Goal: Task Accomplishment & Management: Manage account settings

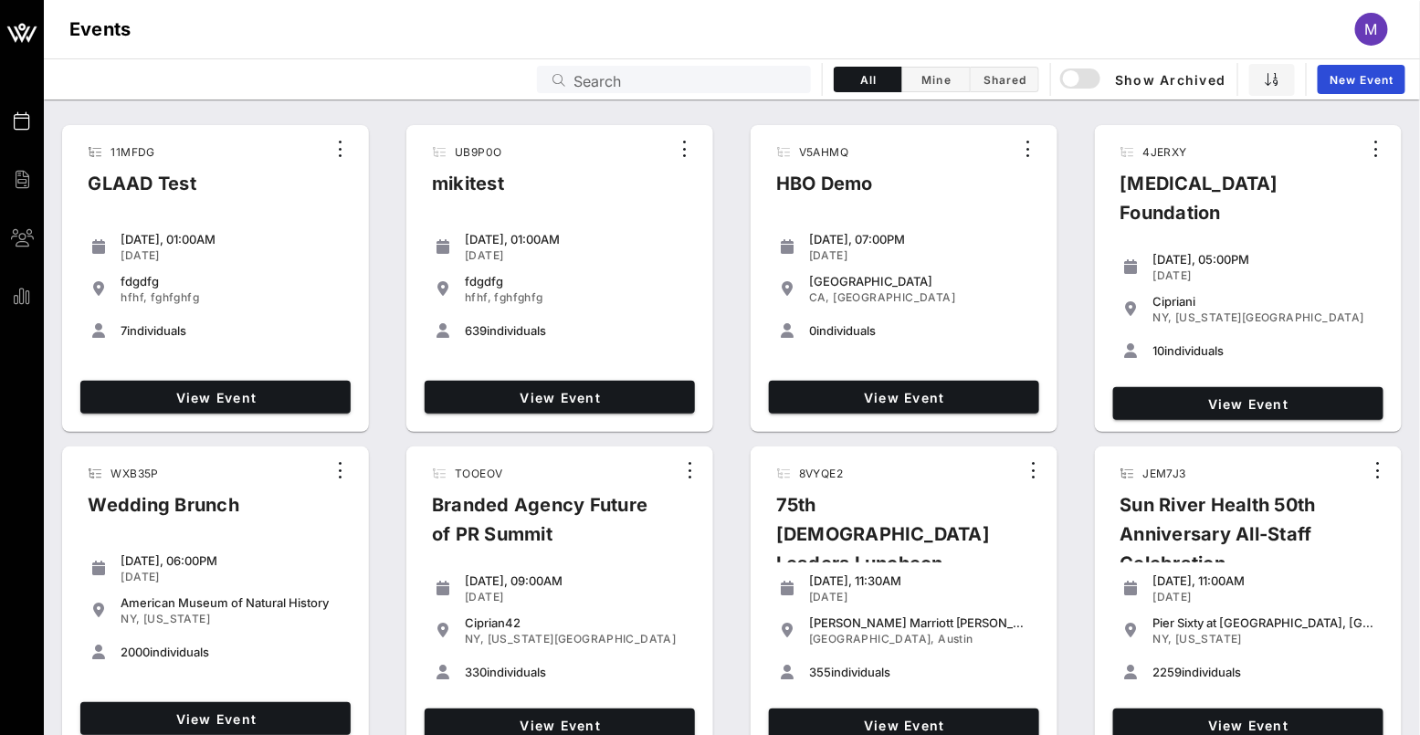
click at [1071, 121] on div "11MFDG GLAAD Test Tuesday, 01:00AM Jul 04, 2023 fdgdfg hfhf, fghfghfg 7 individ…" at bounding box center [732, 600] width 1376 height 965
click at [778, 64] on div "Events Search All Mine Shared Show Archived New Event" at bounding box center [732, 78] width 1376 height 41
click at [770, 78] on input "text" at bounding box center [686, 80] width 226 height 24
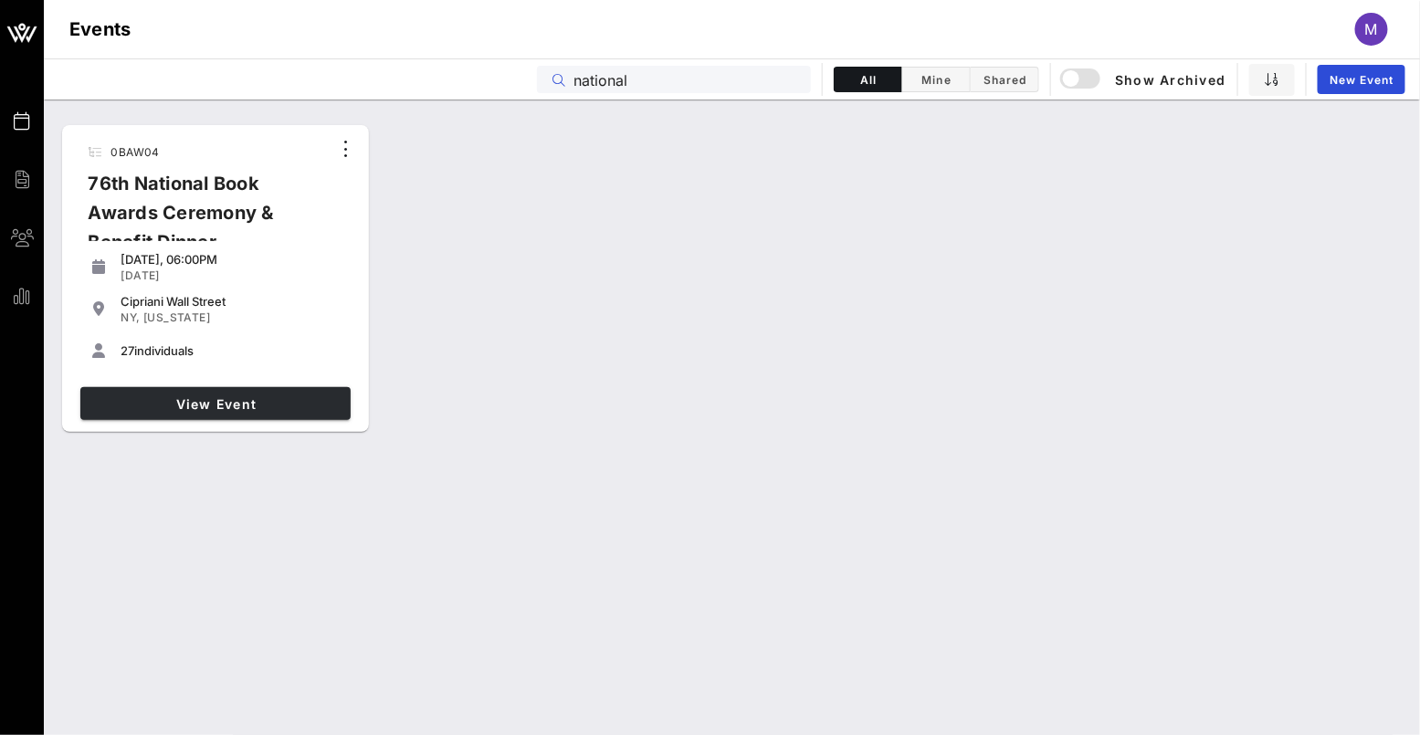
type input "national"
click at [251, 393] on link "View Event" at bounding box center [215, 403] width 270 height 33
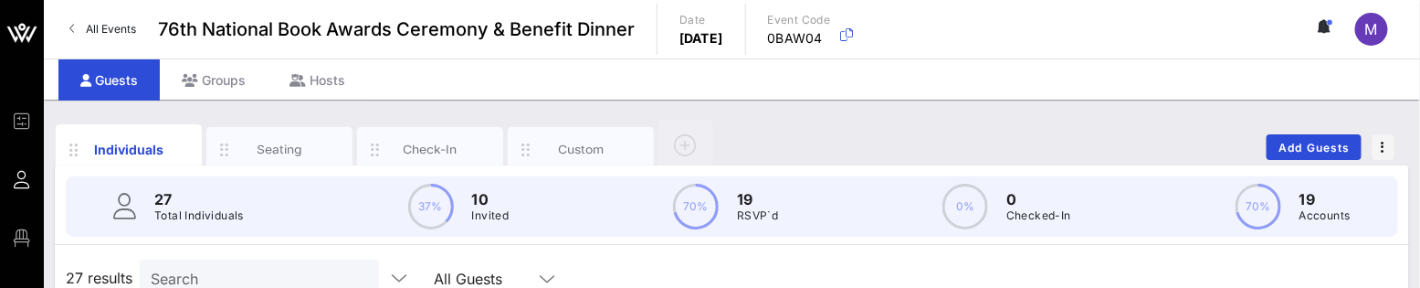
click at [1000, 123] on div "Individuals Seating Check-In Custom Add Guests" at bounding box center [732, 147] width 1354 height 58
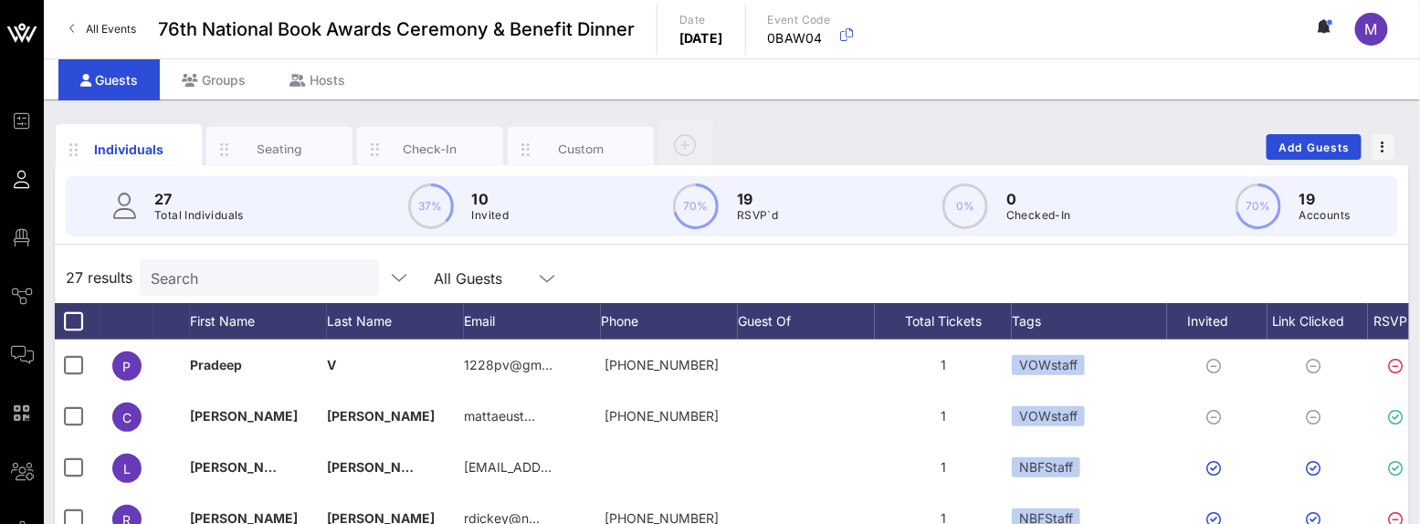
click at [247, 253] on div "27 results Search All Guests" at bounding box center [732, 277] width 1354 height 51
click at [240, 262] on div "Search" at bounding box center [258, 277] width 214 height 37
paste input "Beth Harrison"
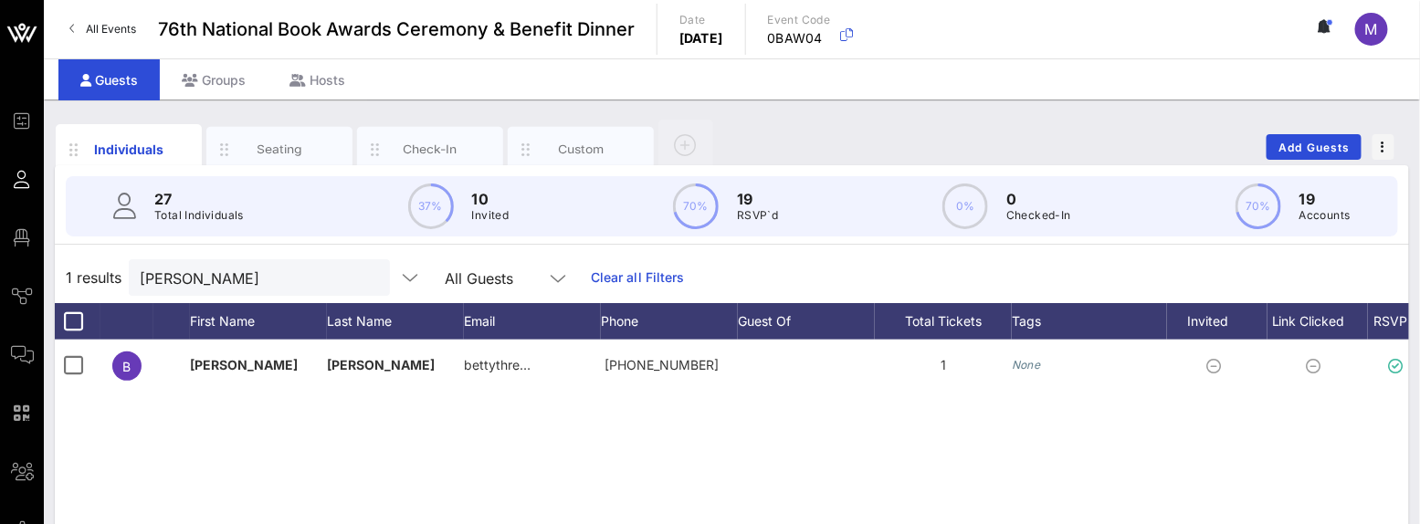
click at [1205, 99] on div "Event Builder Guests Floor Plan Journeys Comms QR Scanner Team Settings 76th Na…" at bounding box center [710, 453] width 1420 height 906
click at [256, 274] on input "Beth Harrison" at bounding box center [247, 278] width 214 height 24
click at [257, 275] on input "Beth Harrison" at bounding box center [247, 278] width 214 height 24
paste input "Meredith Andrews"
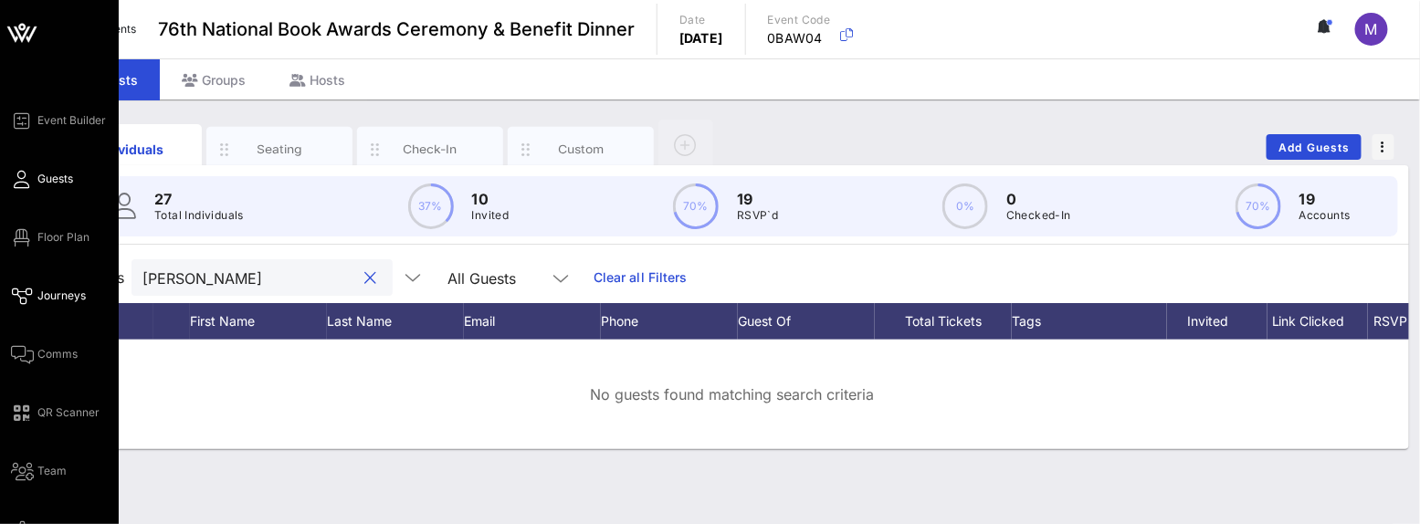
type input "Meredith Andrews"
click at [44, 299] on span "Journeys" at bounding box center [61, 296] width 48 height 16
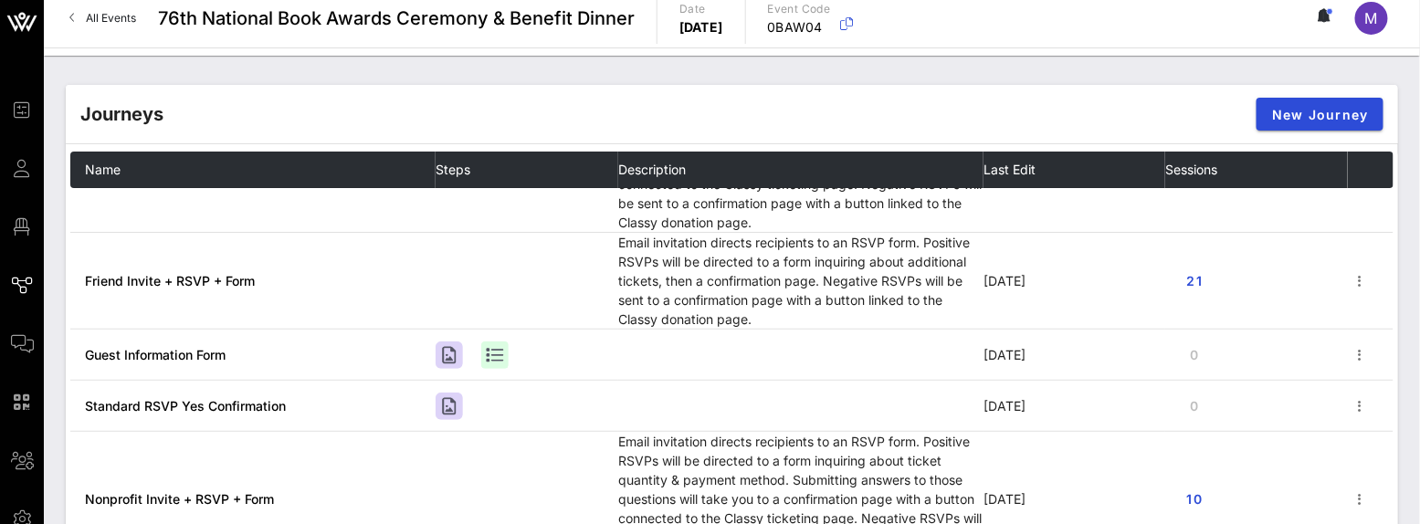
scroll to position [112, 0]
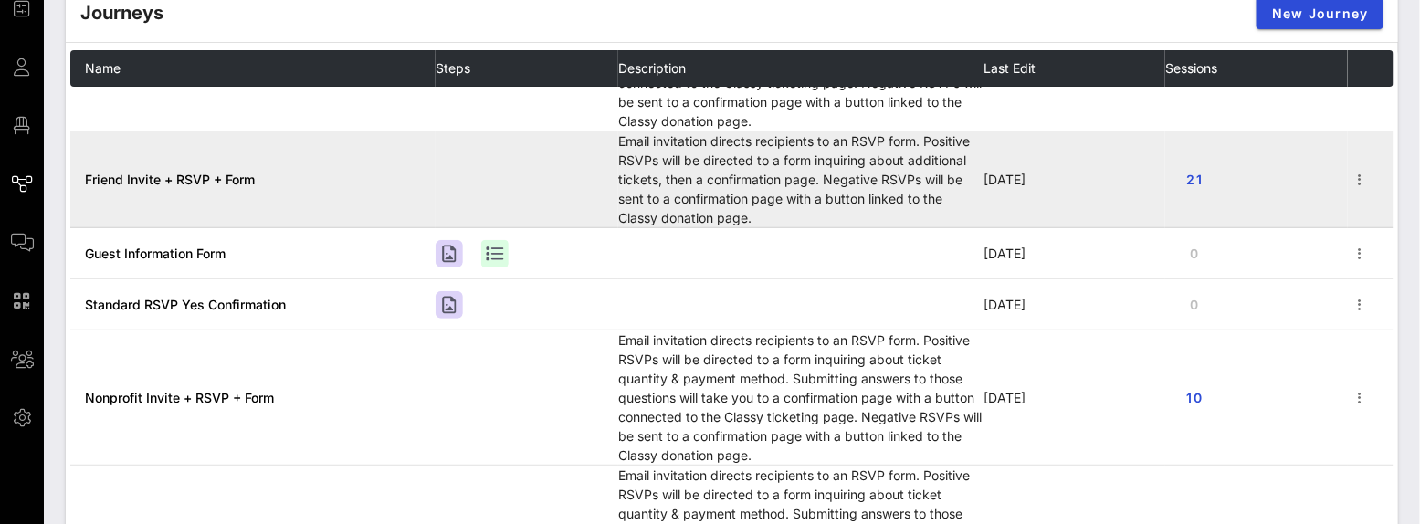
click at [233, 176] on span "Friend Invite + RSVP + Form" at bounding box center [170, 180] width 170 height 16
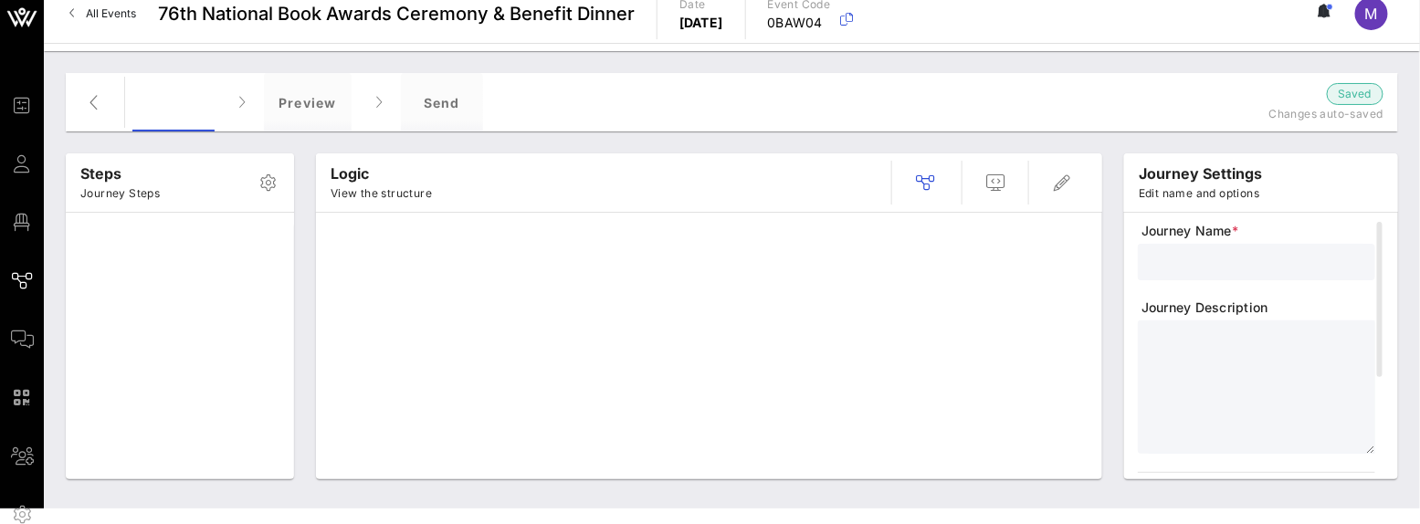
type input "Friend Invite + RSVP + Form"
type textarea "**********"
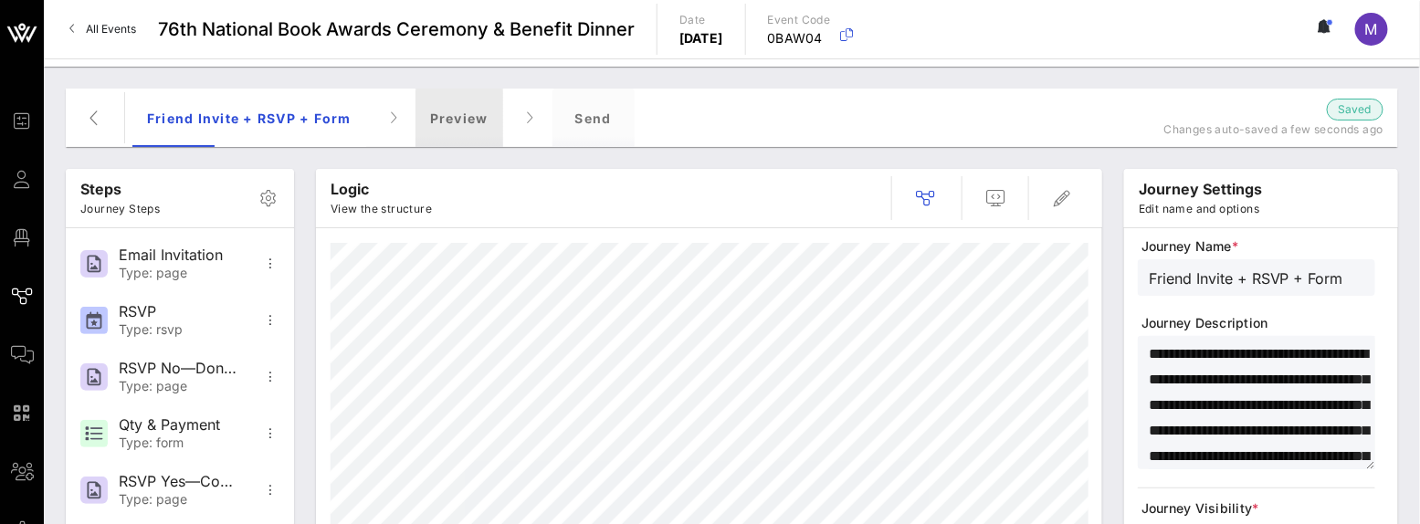
drag, startPoint x: 475, startPoint y: 121, endPoint x: 530, endPoint y: 123, distance: 54.8
click at [477, 121] on div "Preview" at bounding box center [459, 118] width 88 height 58
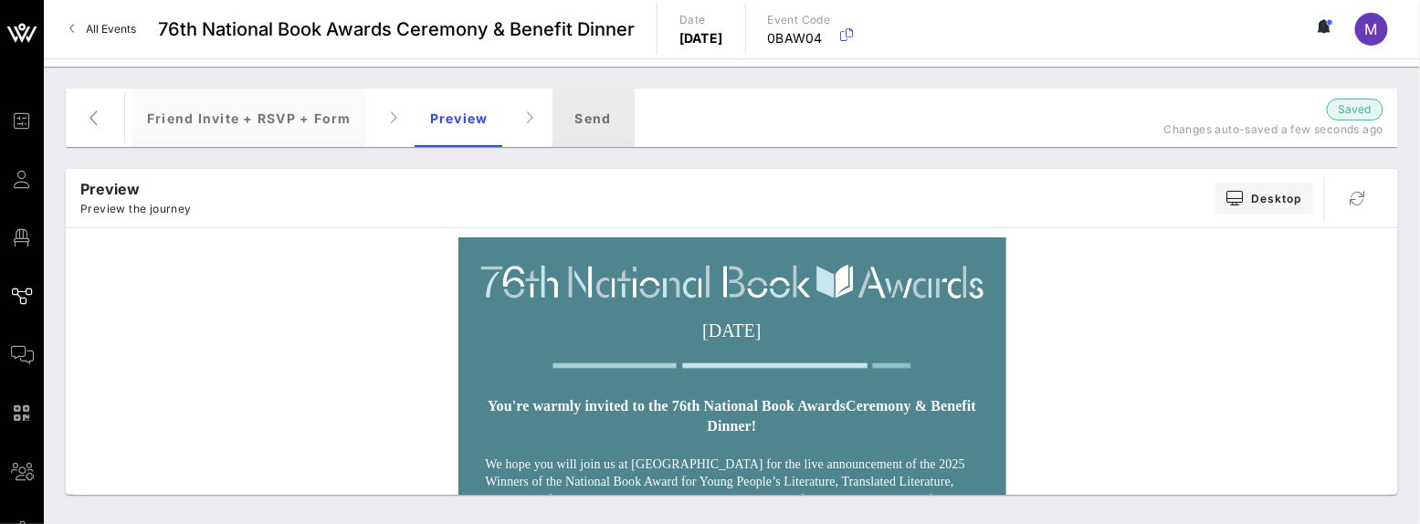
click at [556, 119] on div "Send" at bounding box center [593, 118] width 82 height 58
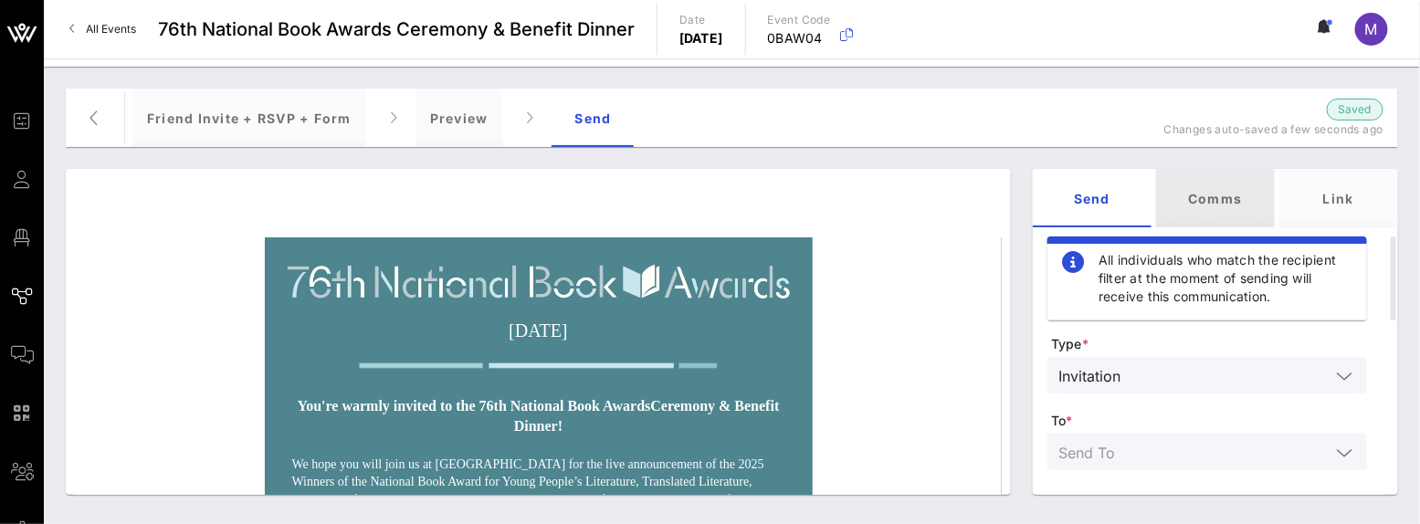
click at [1217, 198] on div "Comms" at bounding box center [1215, 198] width 119 height 58
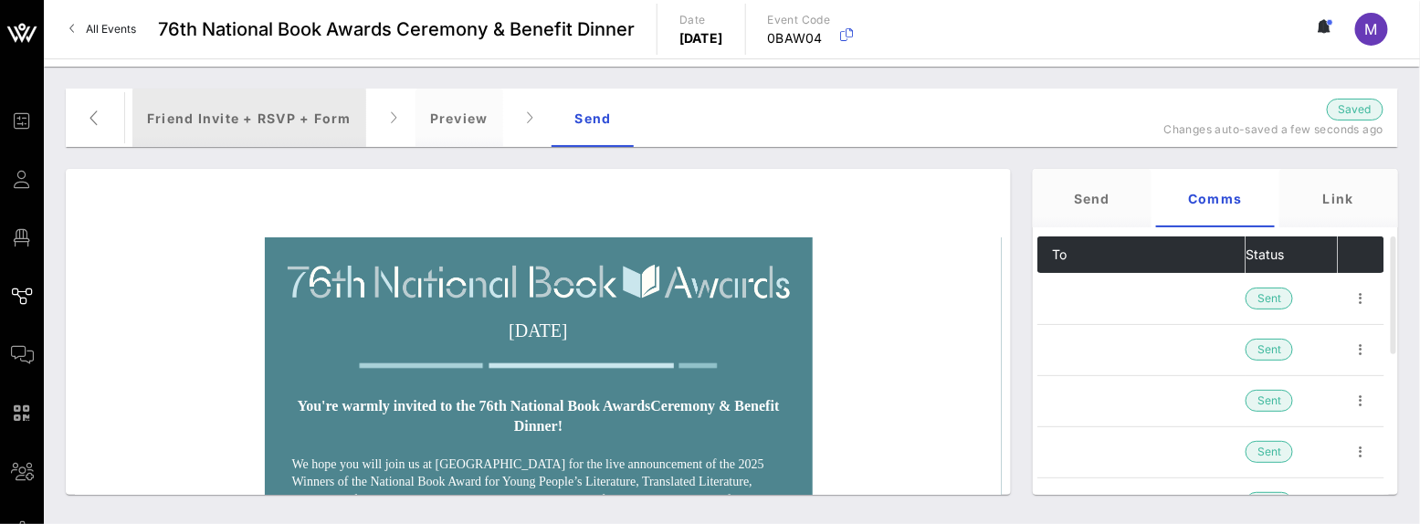
click at [160, 117] on div "Friend Invite + RSVP + Form" at bounding box center [249, 118] width 234 height 58
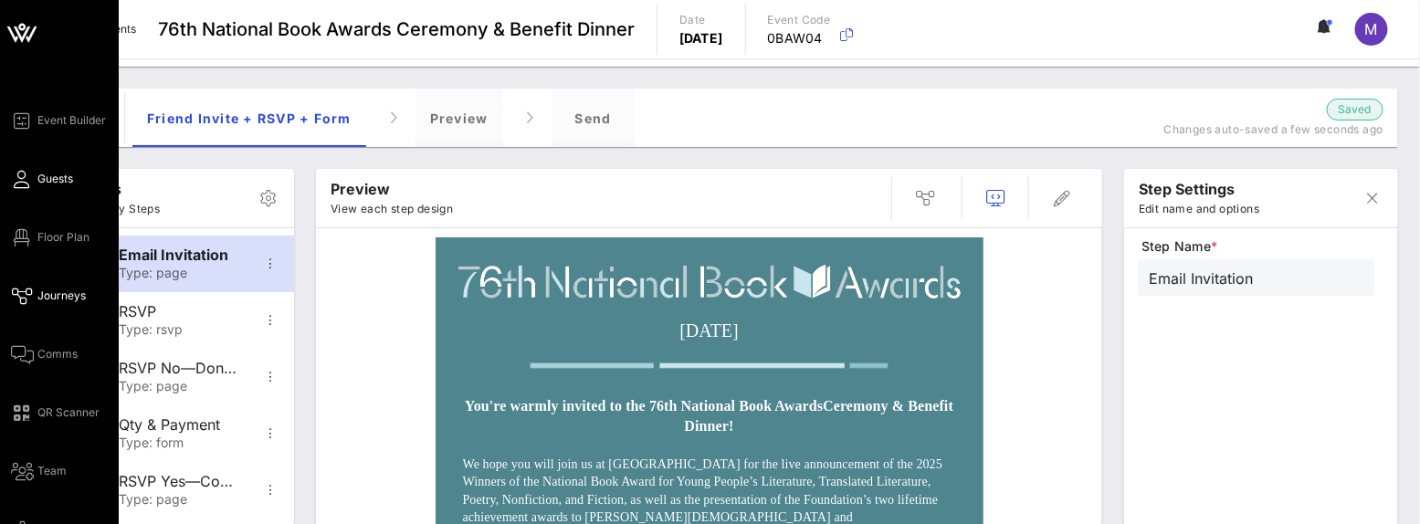
click at [29, 178] on icon at bounding box center [22, 179] width 23 height 3
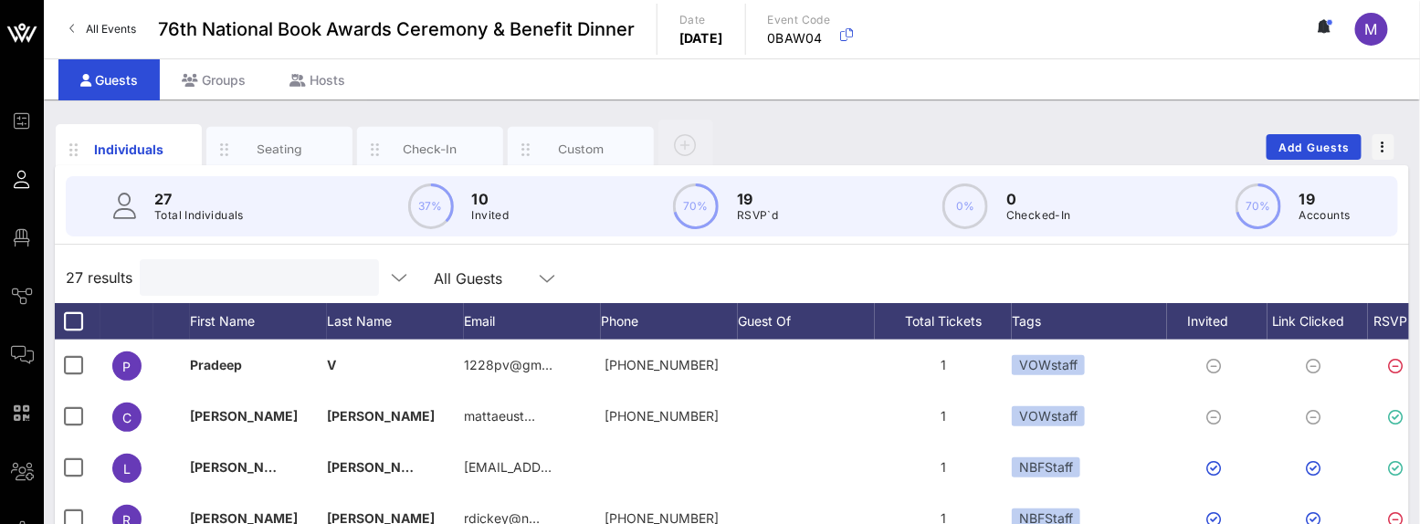
click at [205, 281] on input "text" at bounding box center [258, 278] width 214 height 24
paste input "Meredith Andrews"
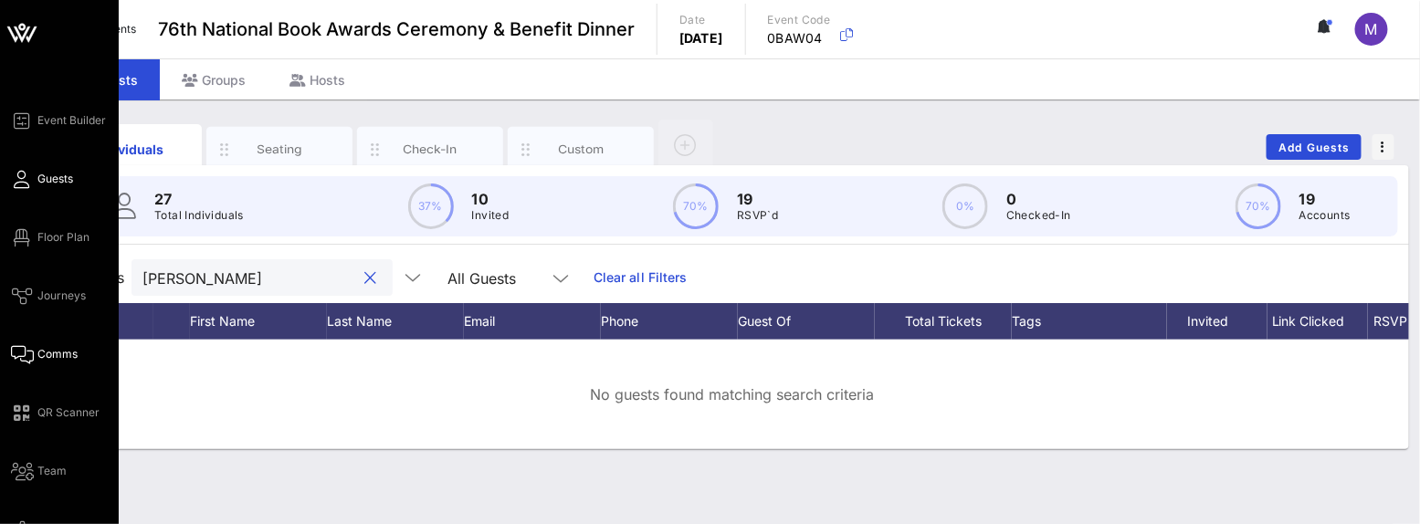
type input "Meredith"
click at [30, 353] on icon at bounding box center [22, 354] width 23 height 3
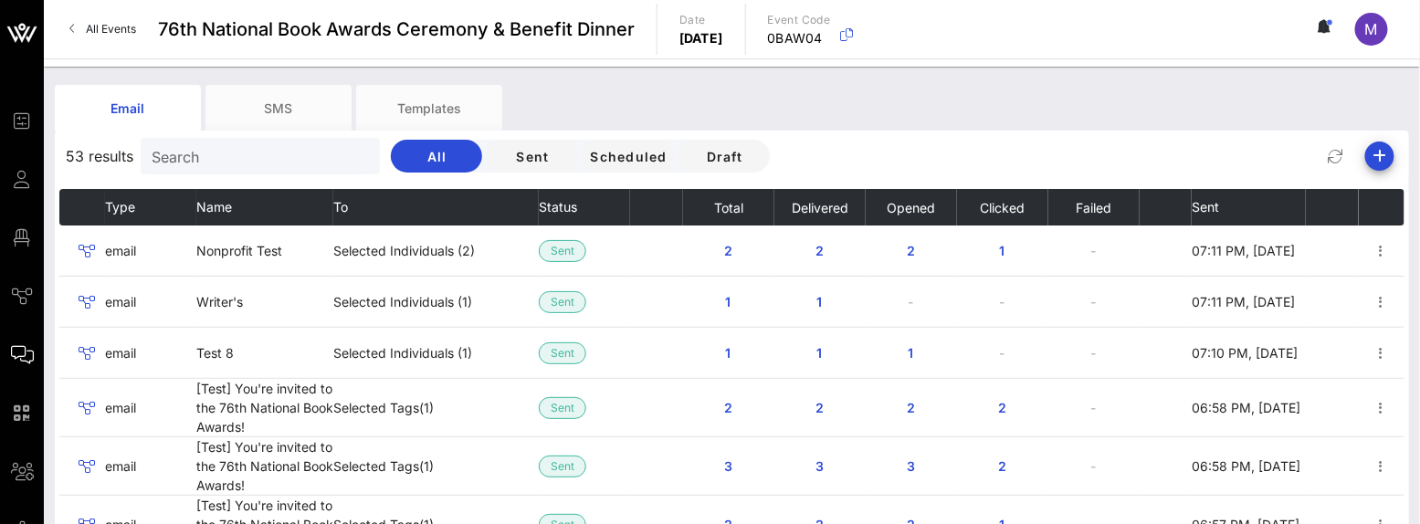
click at [1208, 85] on div "Email SMS Templates" at bounding box center [718, 108] width 1326 height 46
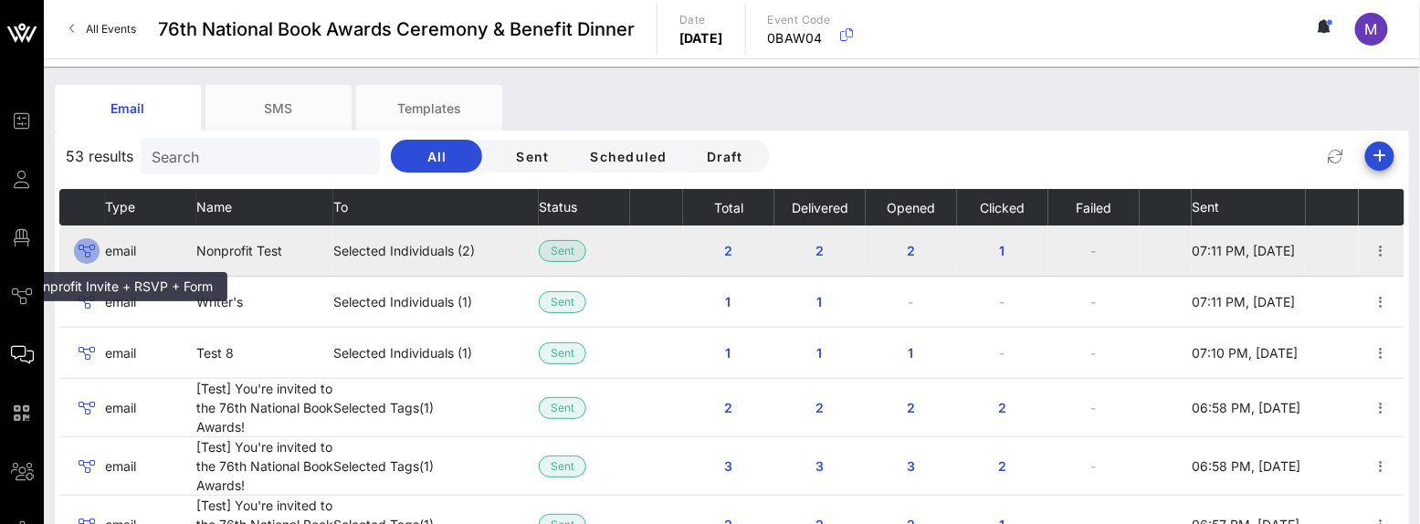
click at [91, 247] on icon at bounding box center [87, 251] width 22 height 22
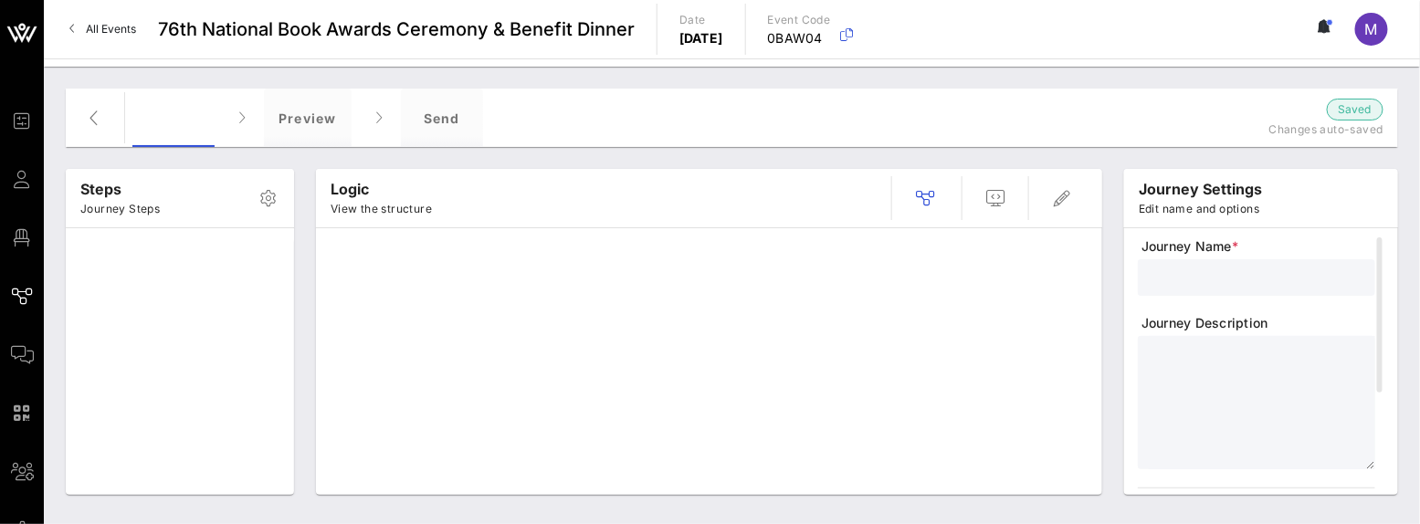
type input "Nonprofit Invite + RSVP + Form"
type textarea "**********"
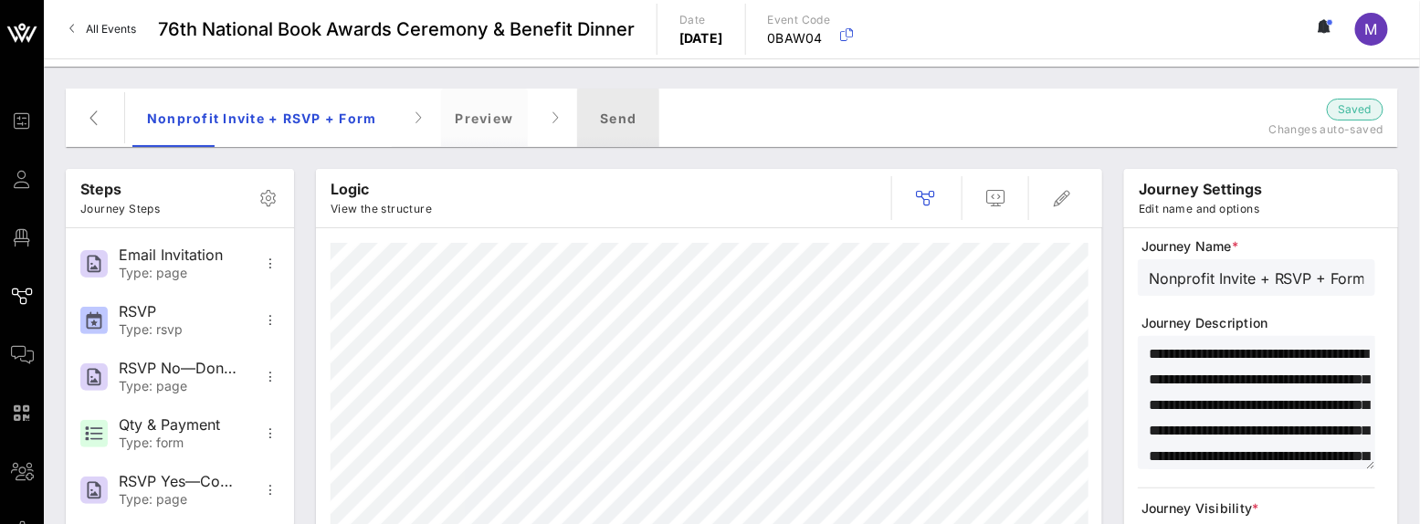
click at [577, 121] on div "Send" at bounding box center [618, 118] width 82 height 58
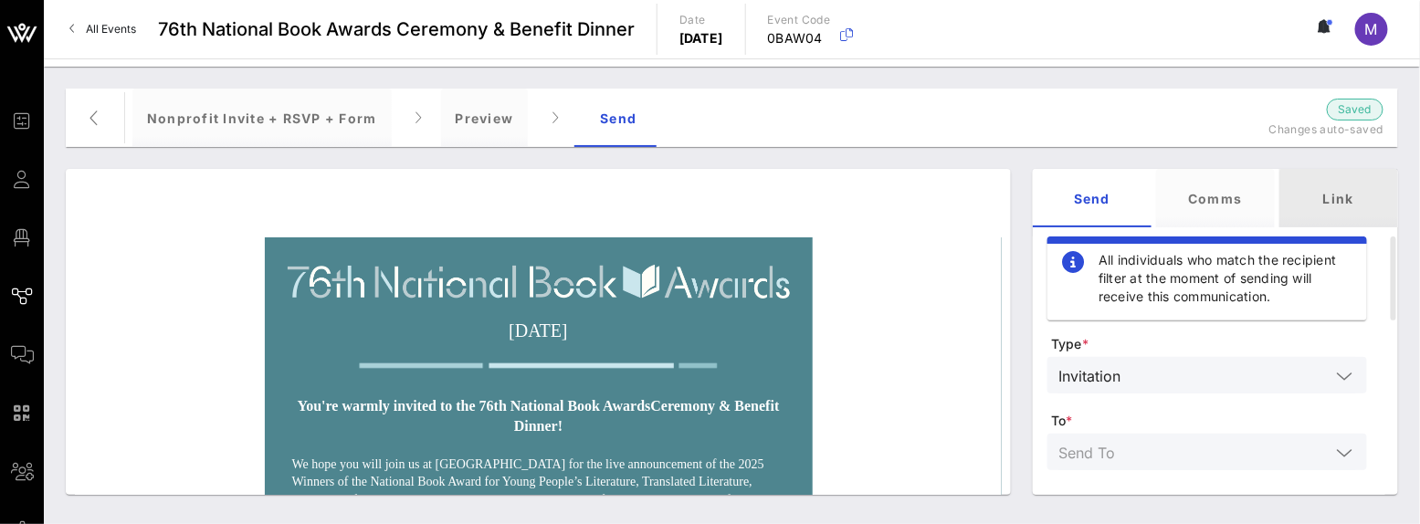
click at [1345, 204] on div "Link" at bounding box center [1338, 198] width 119 height 58
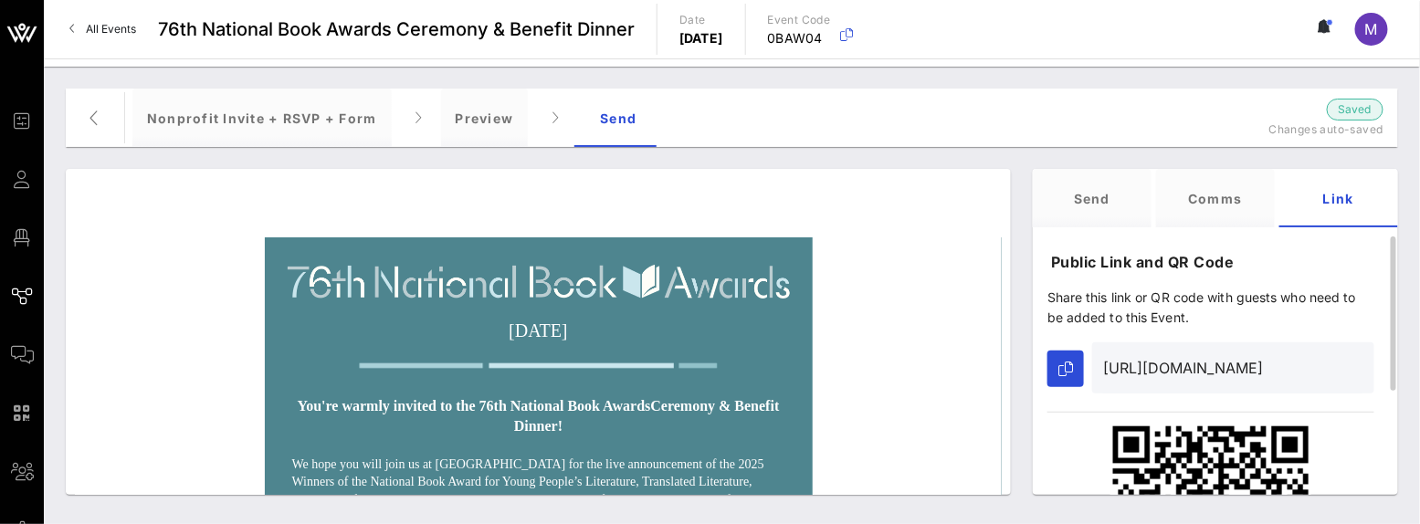
click at [1038, 354] on div "Public Link and QR Code Share this link or QR code with guests who need to be a…" at bounding box center [1211, 437] width 356 height 403
click at [1052, 358] on button "button" at bounding box center [1065, 369] width 37 height 37
click at [448, 118] on div "Preview" at bounding box center [485, 118] width 88 height 58
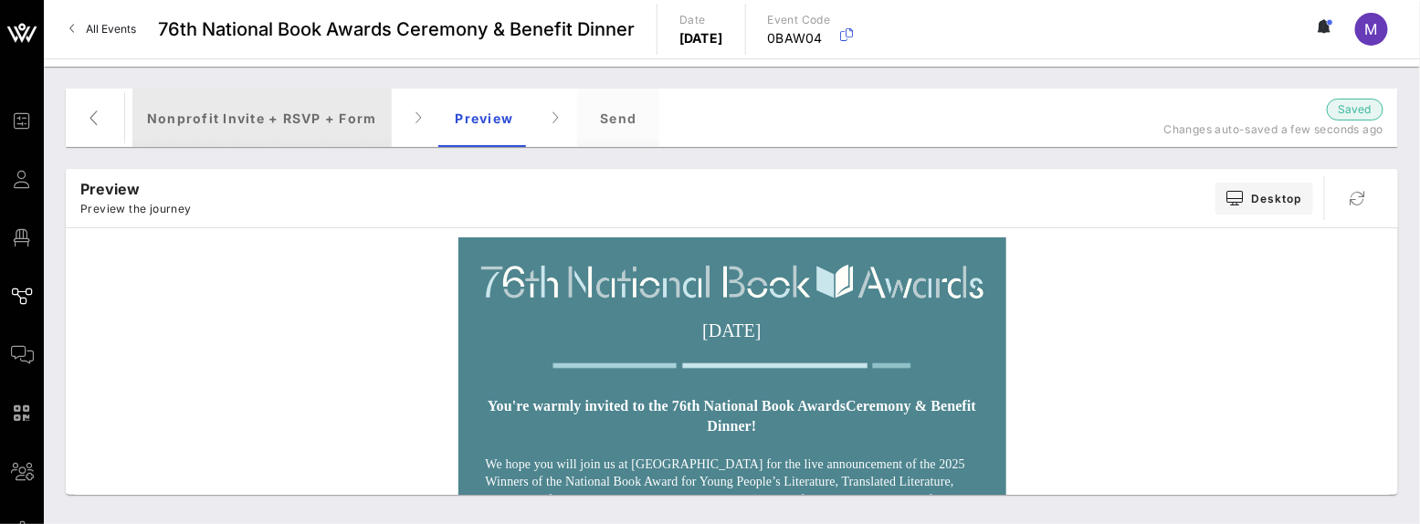
click at [325, 113] on div "Nonprofit Invite + RSVP + Form" at bounding box center [261, 118] width 259 height 58
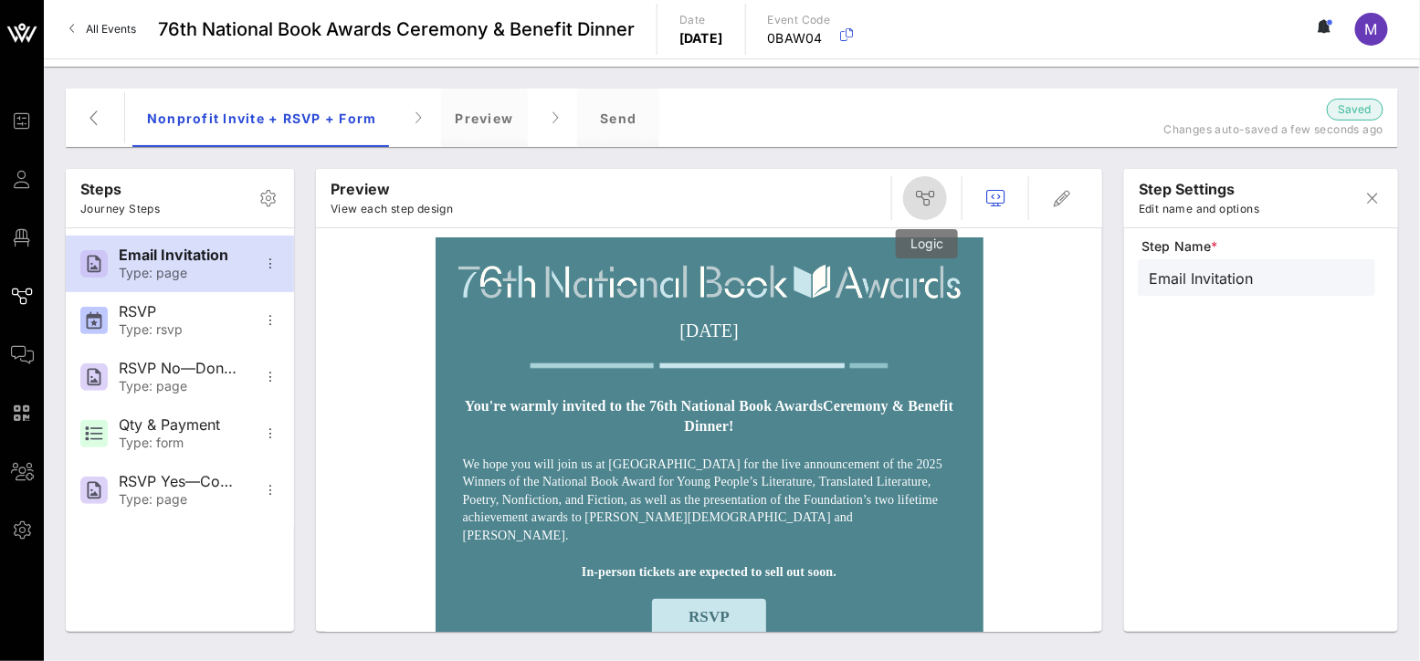
click at [924, 183] on button "button" at bounding box center [925, 198] width 44 height 44
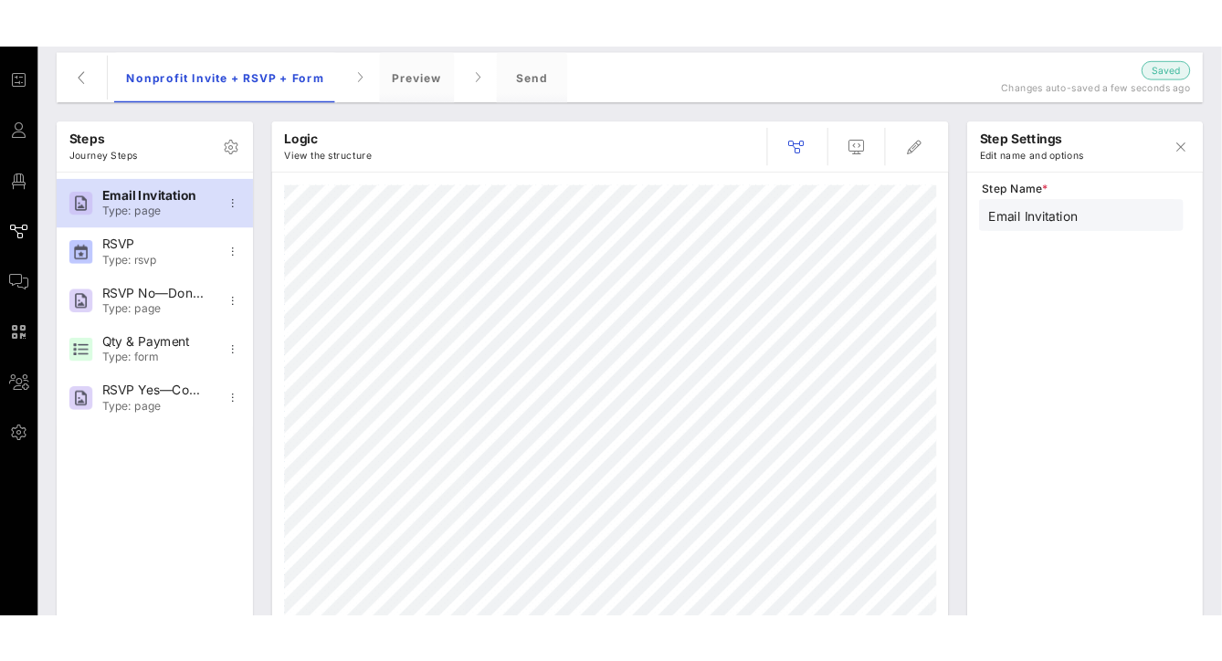
scroll to position [101, 0]
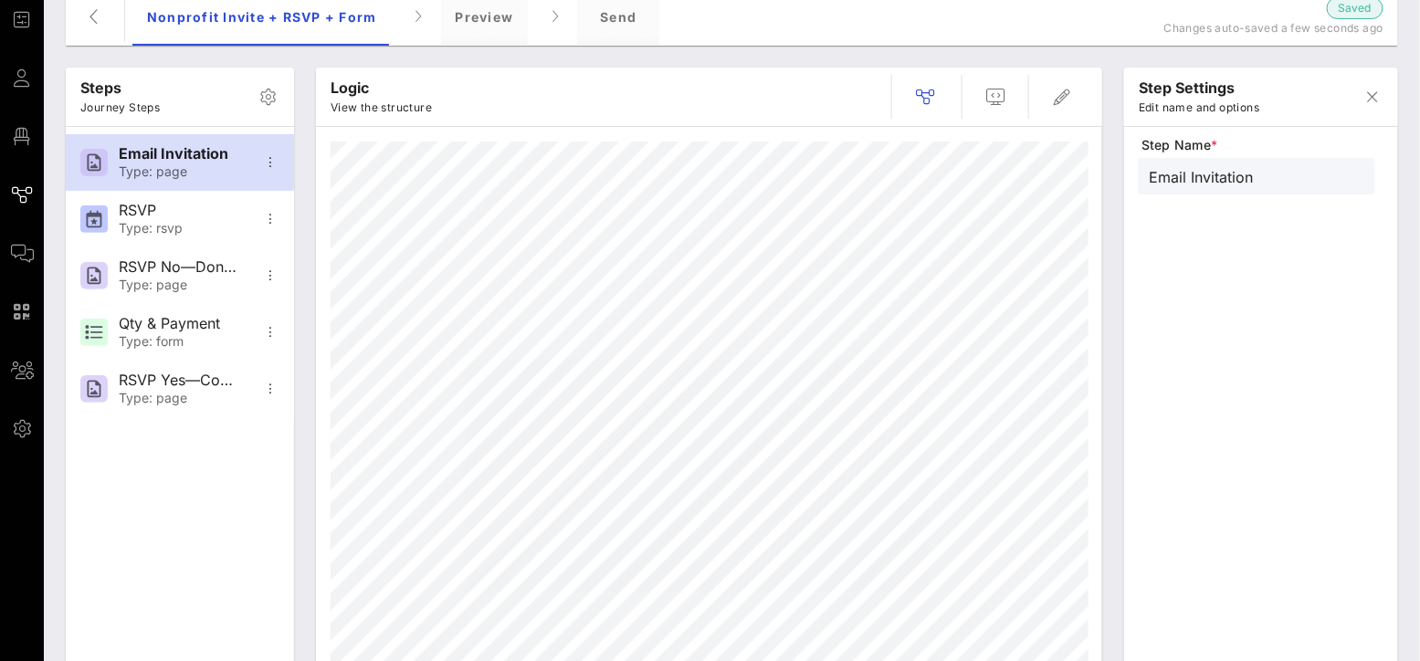
type input "RSVP"
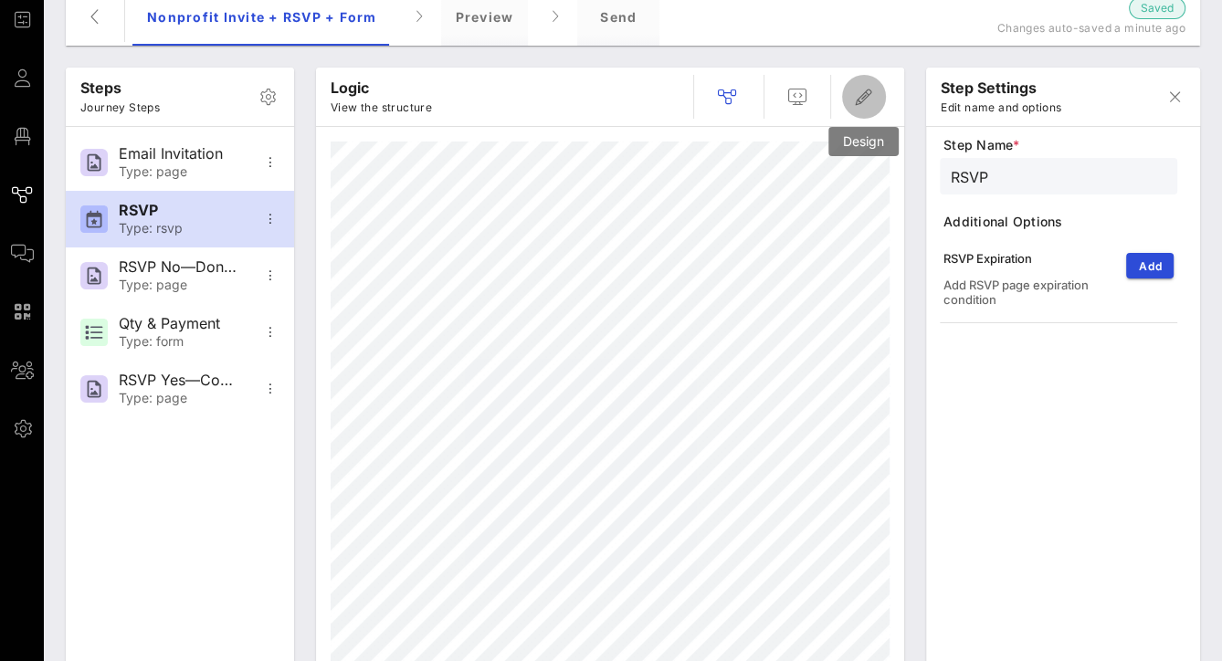
click at [865, 88] on icon "button" at bounding box center [864, 97] width 22 height 22
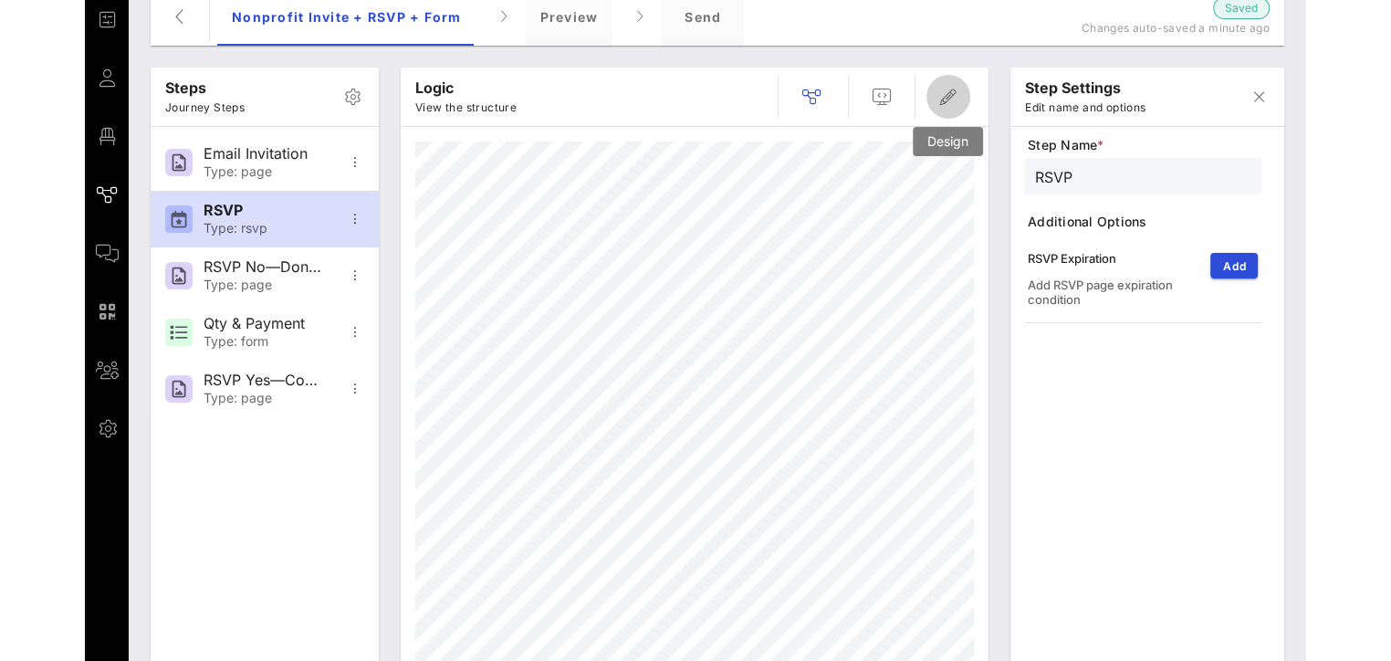
scroll to position [0, 0]
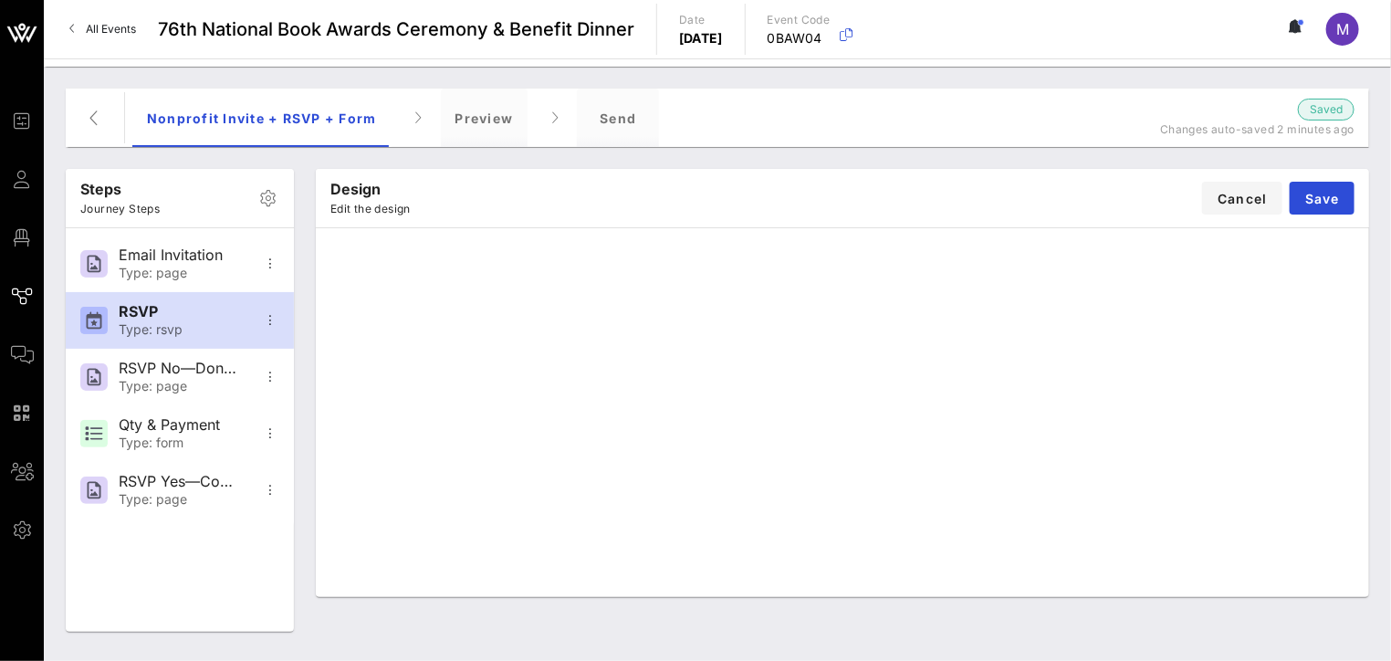
click at [1375, 310] on div "Design Edit the design Cancel Save" at bounding box center [842, 400] width 1075 height 485
click at [1248, 194] on span "Cancel" at bounding box center [1242, 199] width 51 height 16
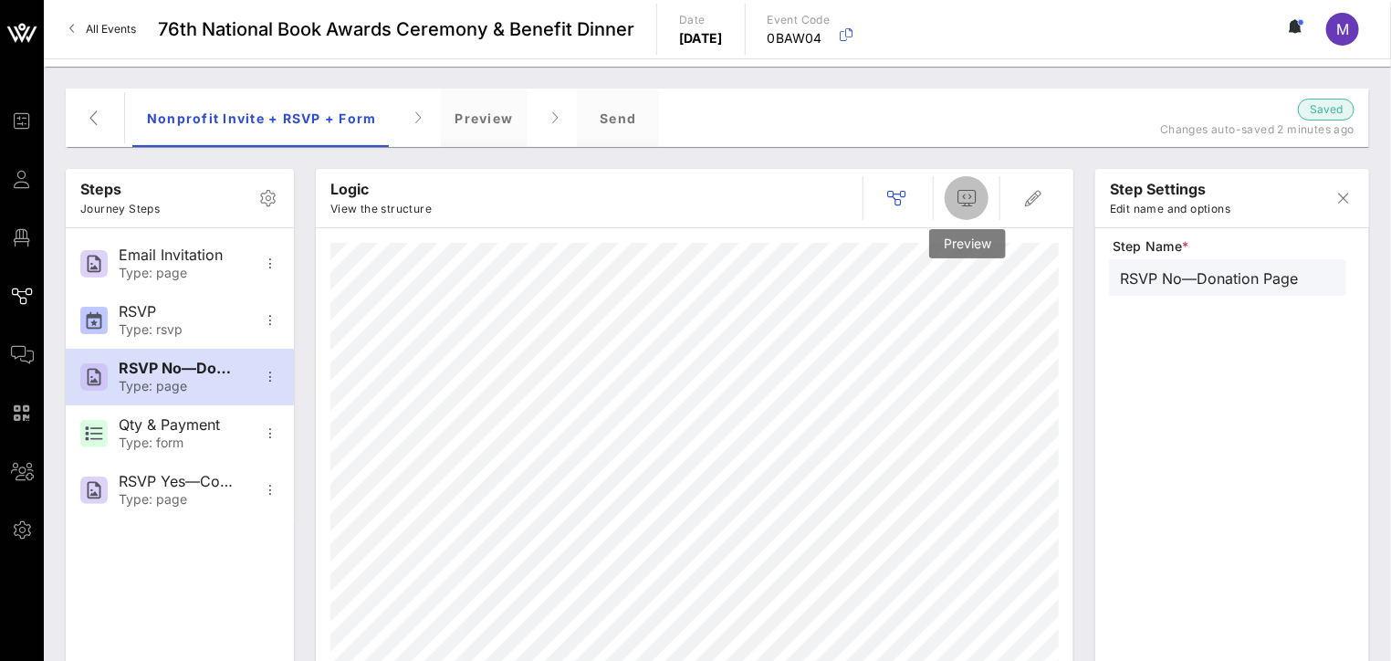
click at [978, 194] on icon "button" at bounding box center [967, 198] width 22 height 22
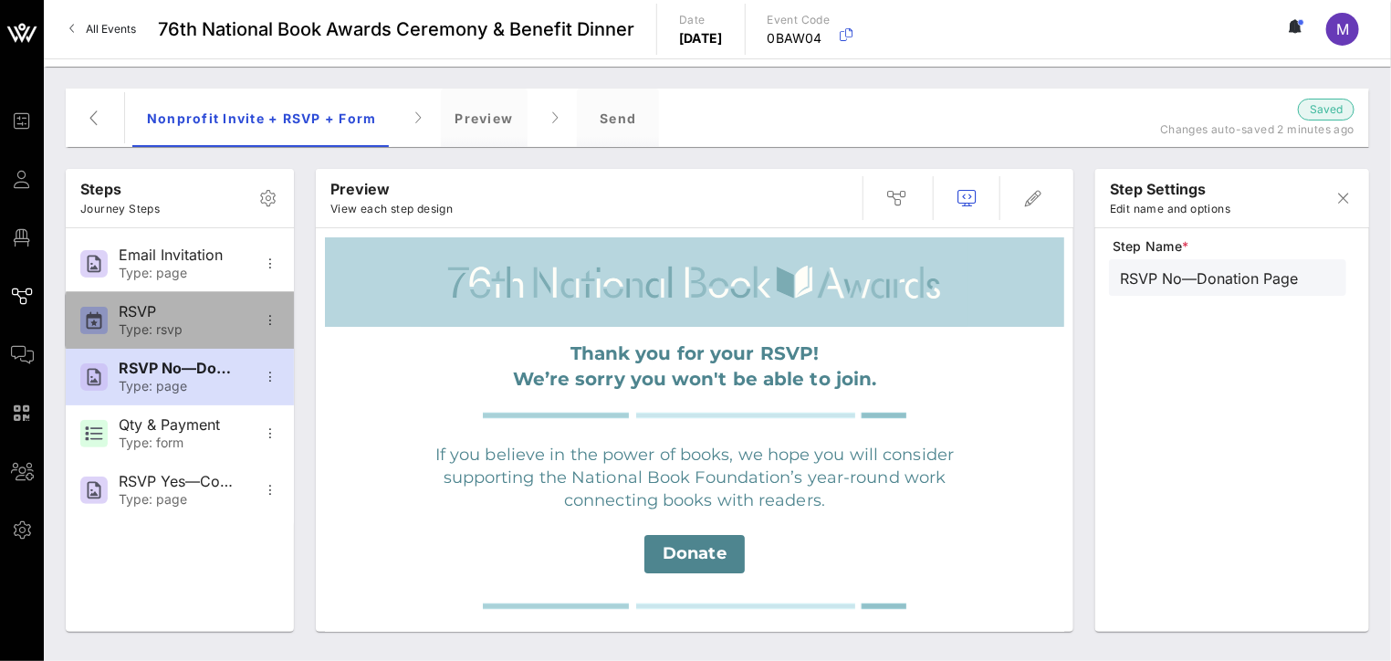
click at [157, 320] on div "RSVP Type: rsvp" at bounding box center [179, 320] width 121 height 57
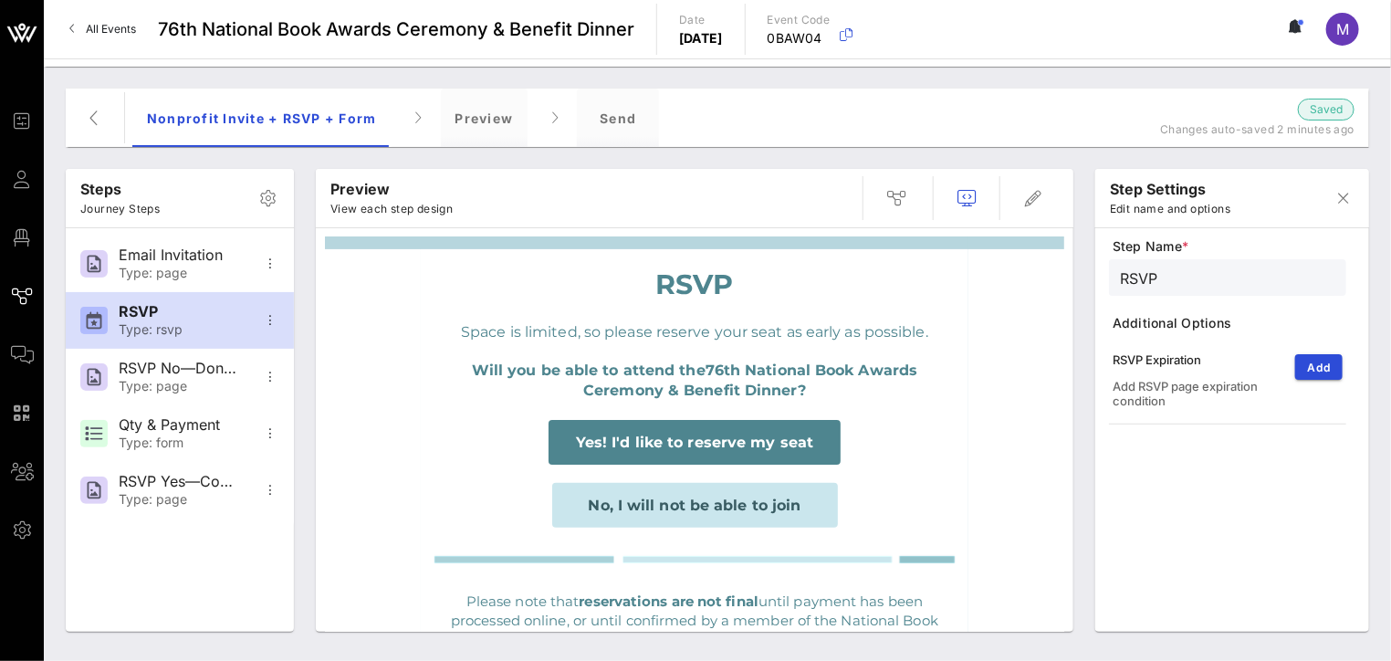
scroll to position [203, 0]
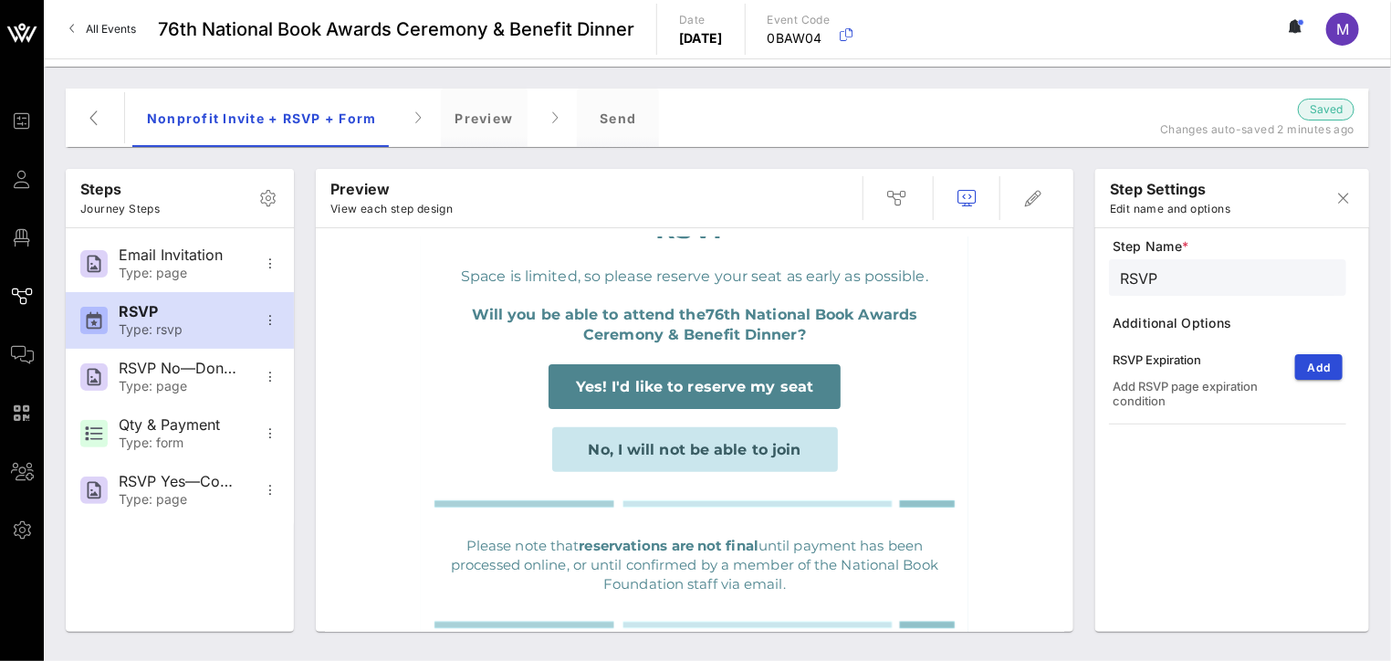
click at [716, 451] on span "No, I will not be able to join" at bounding box center [695, 449] width 213 height 17
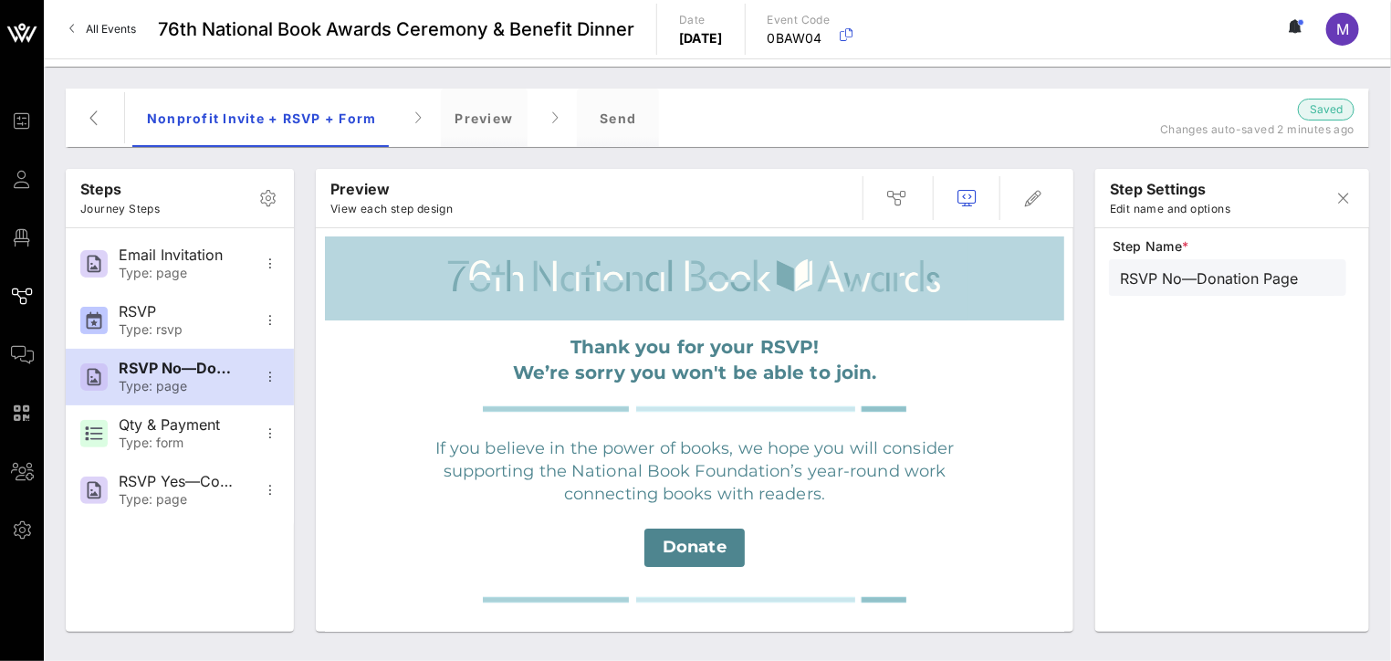
scroll to position [0, 0]
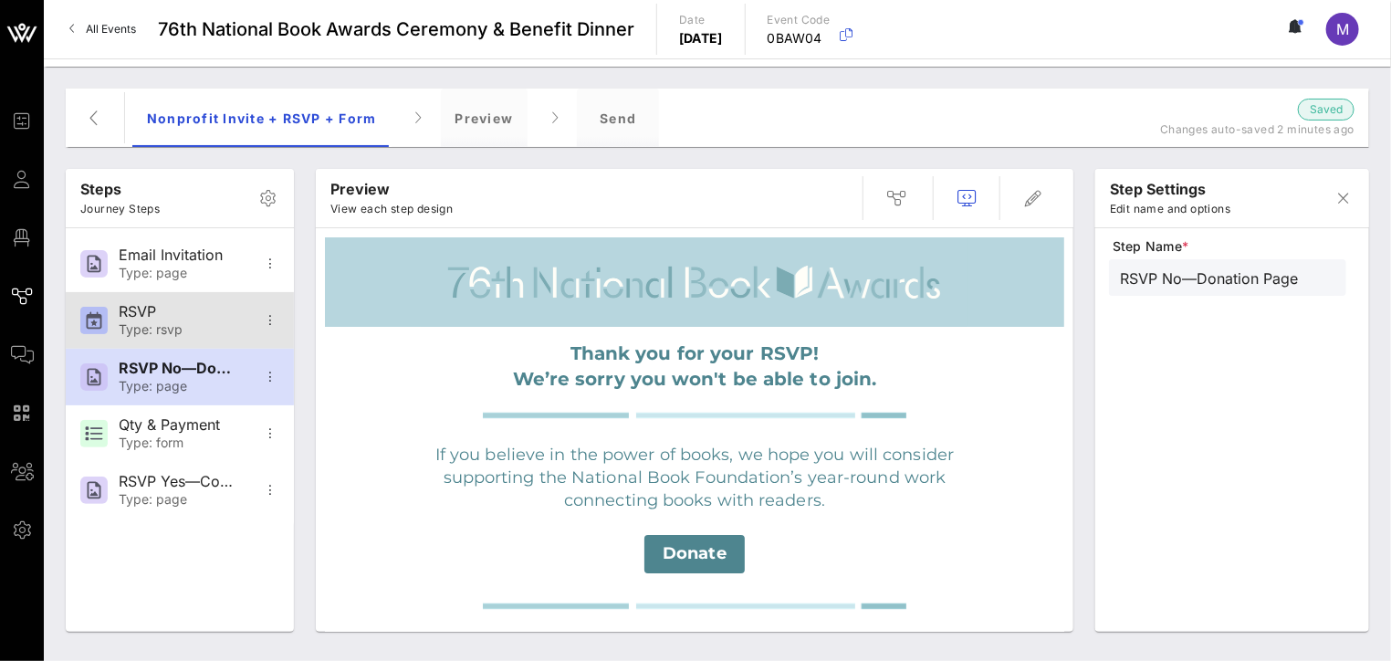
click at [152, 331] on div "Type: rsvp" at bounding box center [179, 330] width 121 height 16
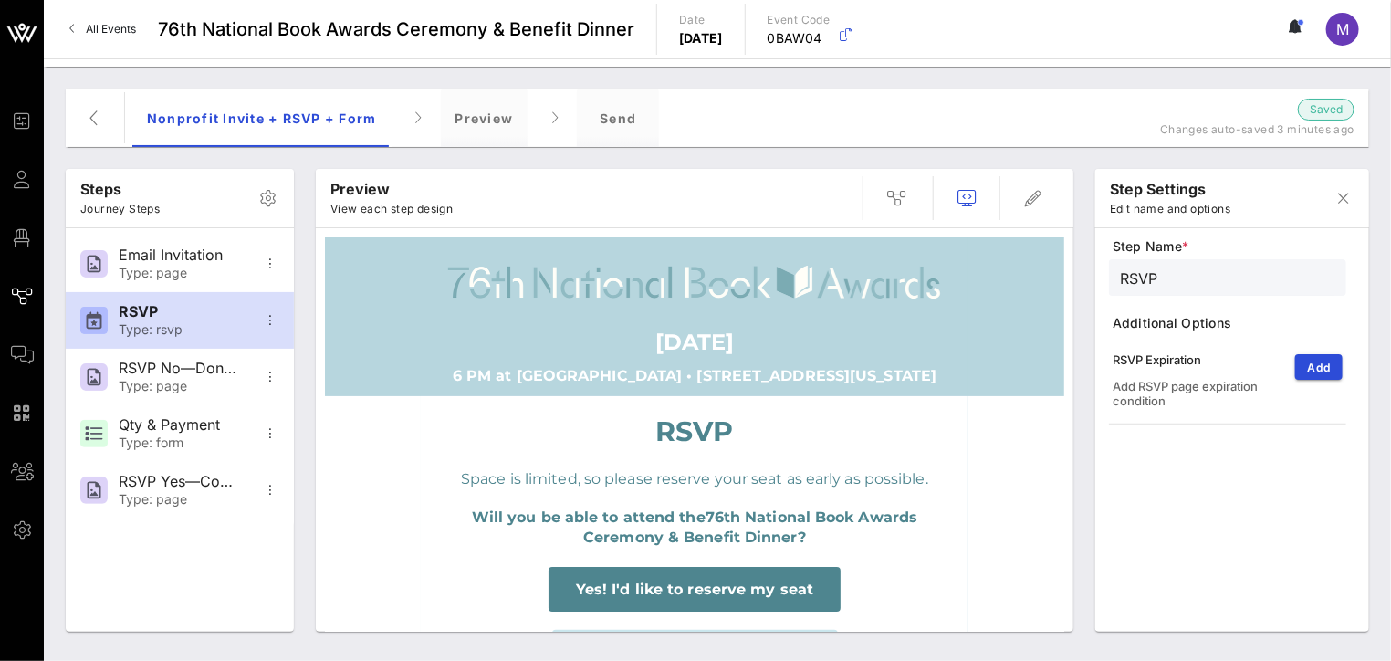
scroll to position [101, 0]
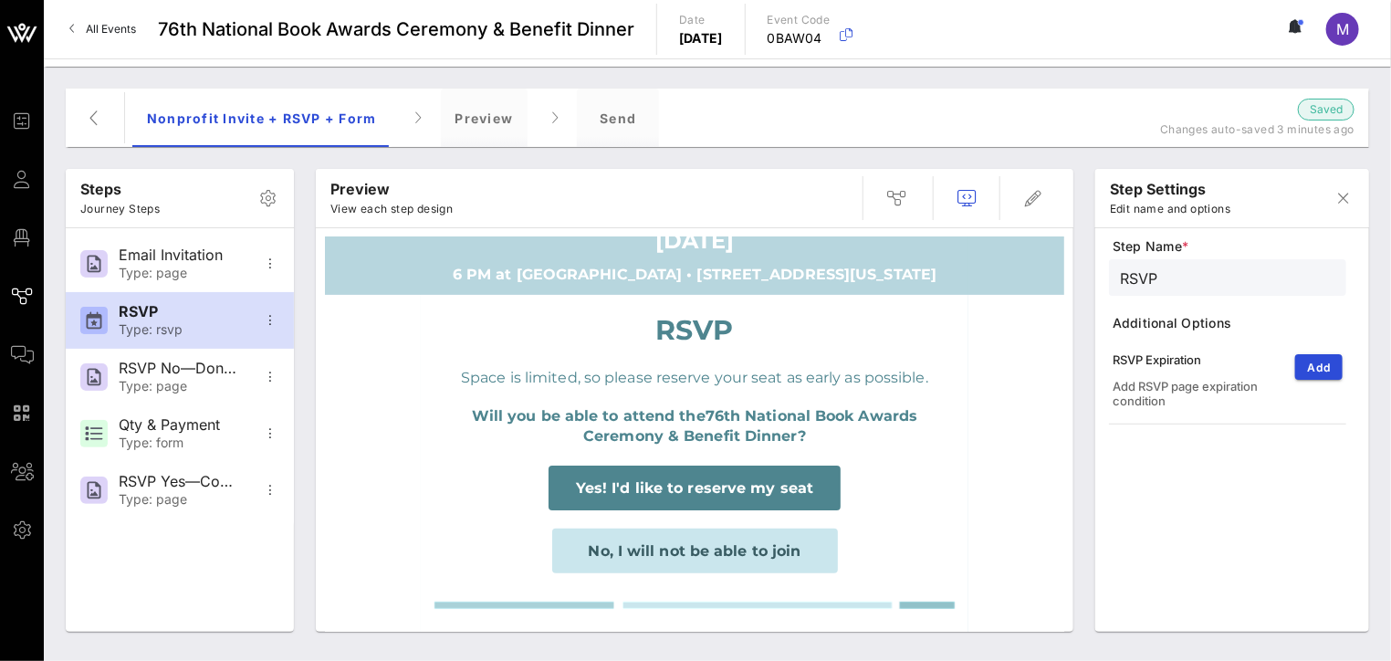
click at [783, 548] on span "No, I will not be able to join" at bounding box center [695, 550] width 213 height 17
type input "RSVP No—Donation Page"
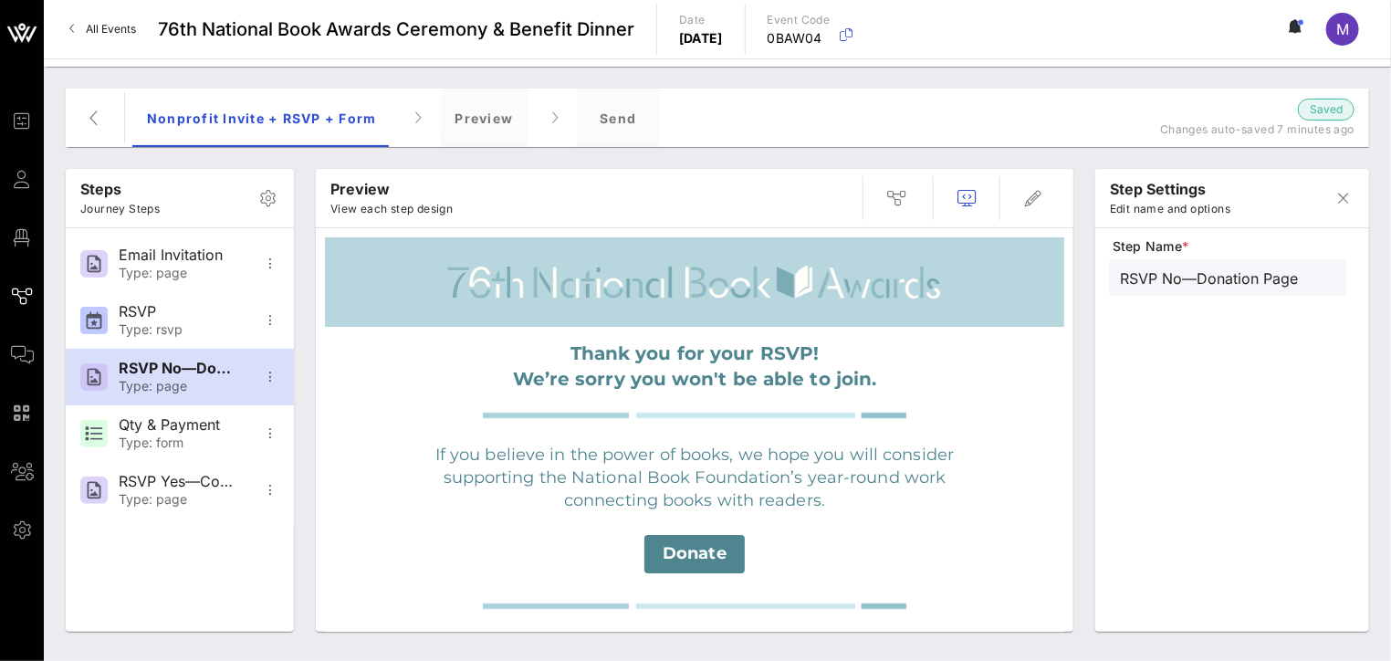
click at [107, 37] on link "All Events" at bounding box center [102, 29] width 89 height 29
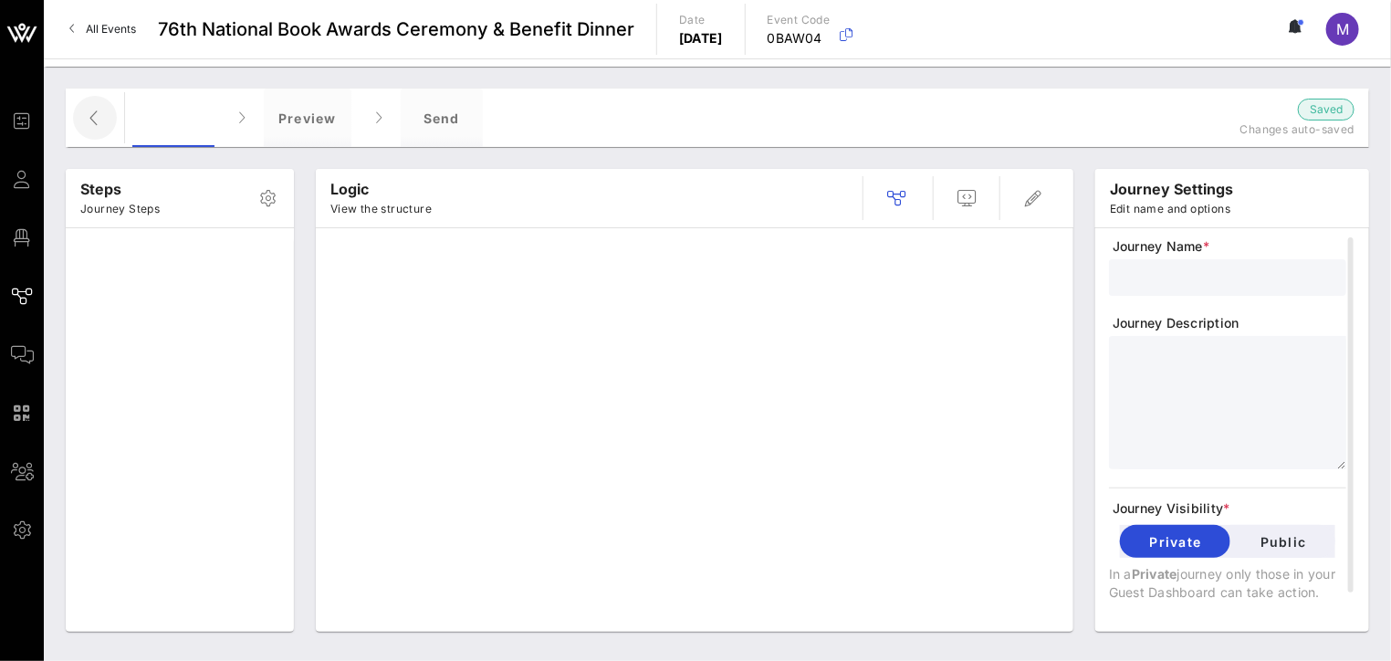
type input "Nonprofit Invite + RSVP + Form"
type textarea "**********"
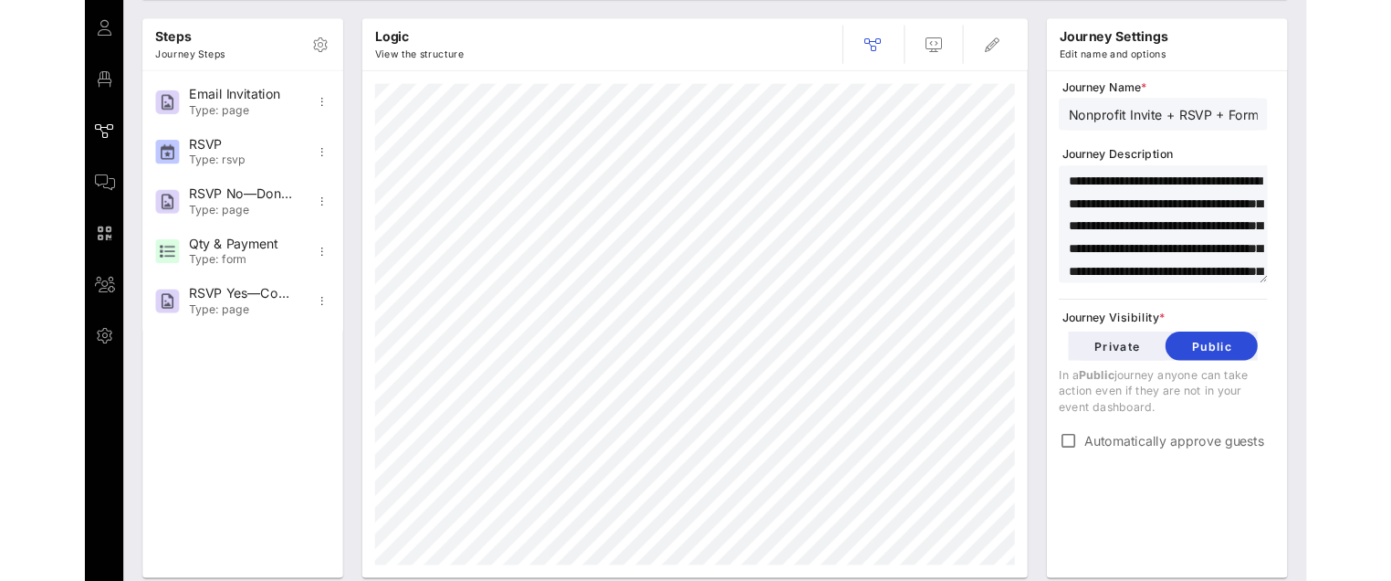
scroll to position [172, 0]
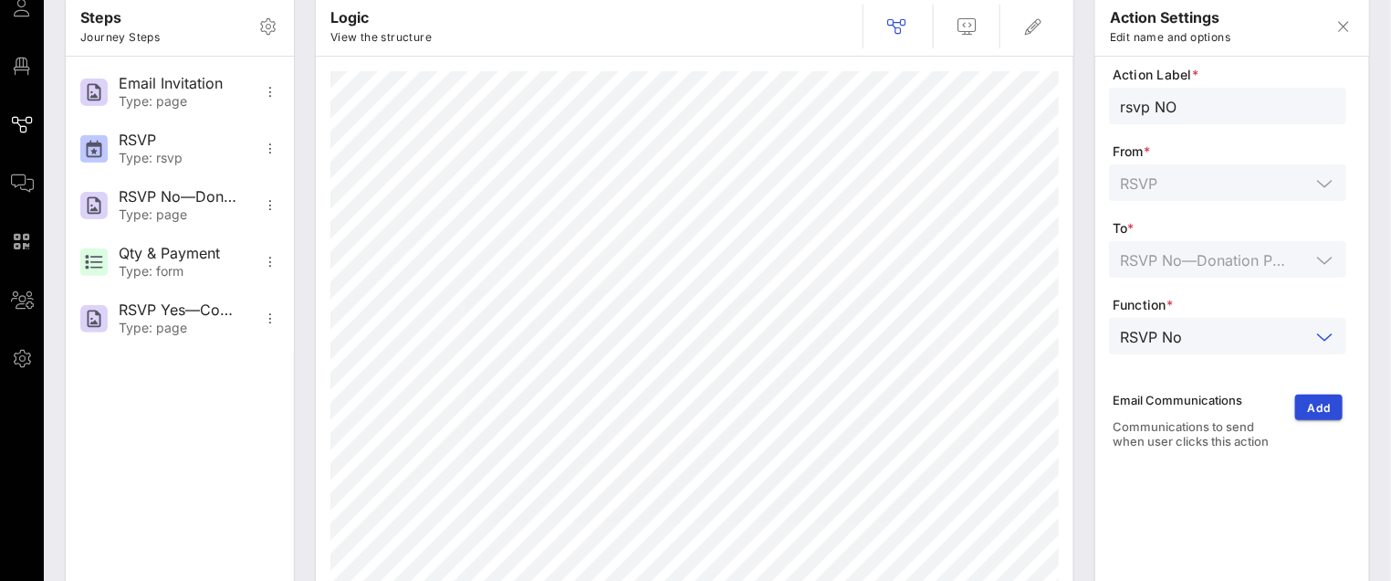
click at [1236, 334] on input "text" at bounding box center [1250, 336] width 121 height 24
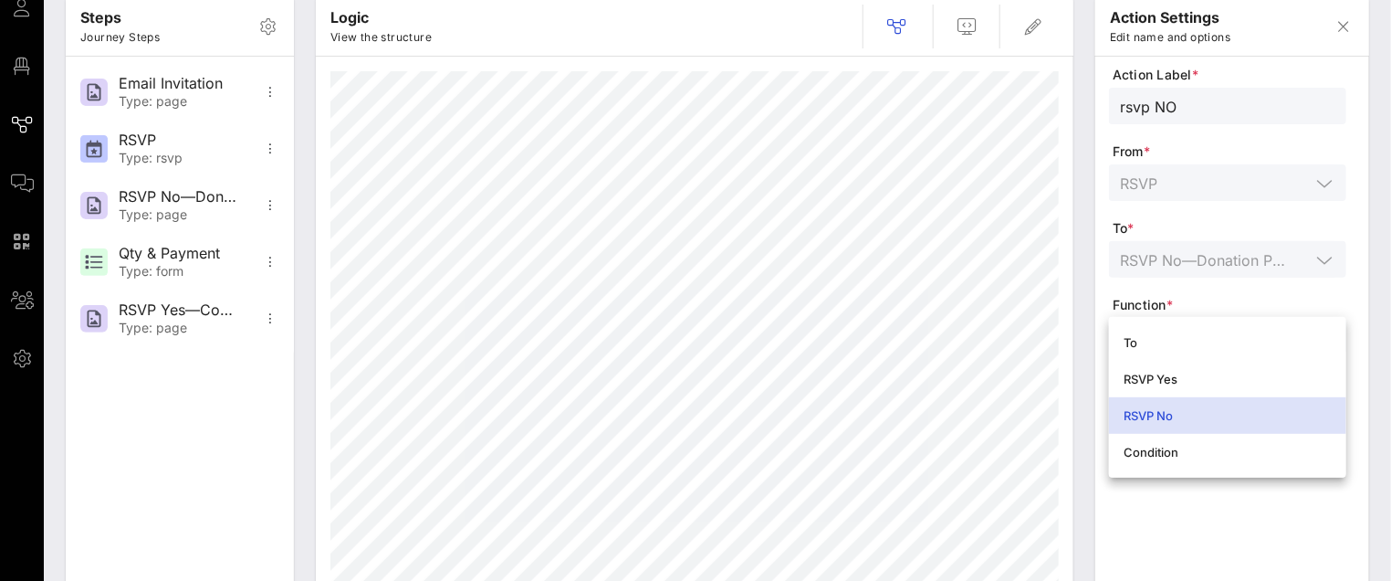
click at [1174, 408] on div "RSVP No" at bounding box center [1228, 415] width 208 height 15
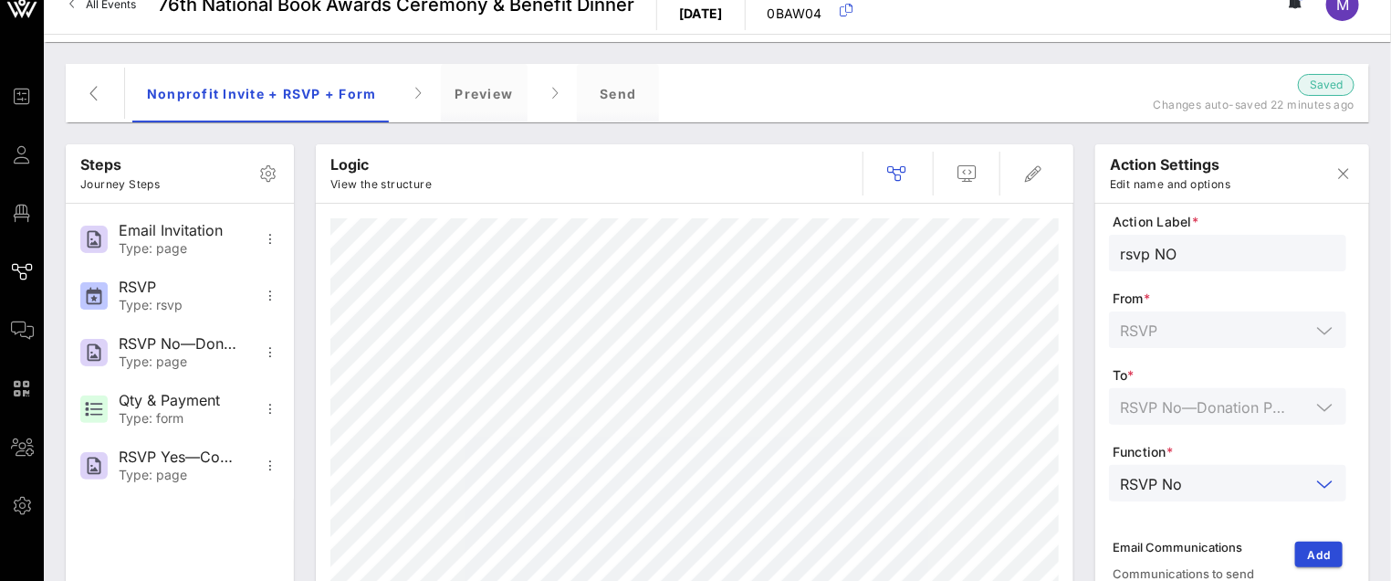
scroll to position [0, 0]
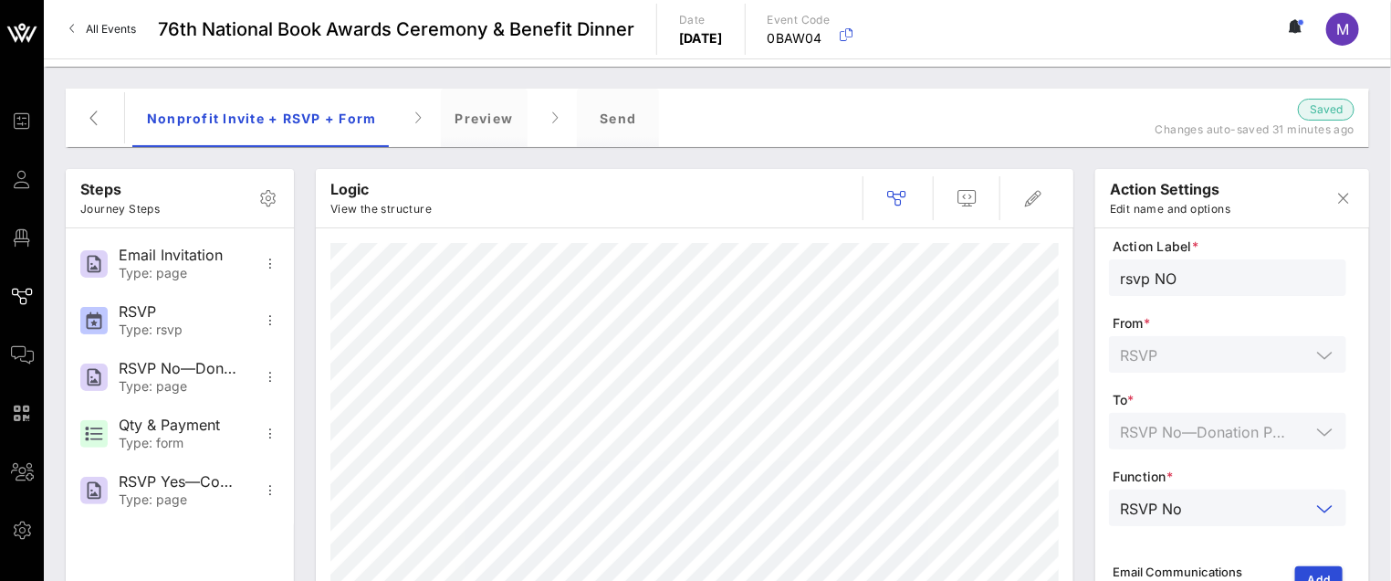
click at [1213, 37] on div "All Events 76th National Book Awards Ceremony & Benefit Dinner Date Wednesday, …" at bounding box center [717, 29] width 1347 height 58
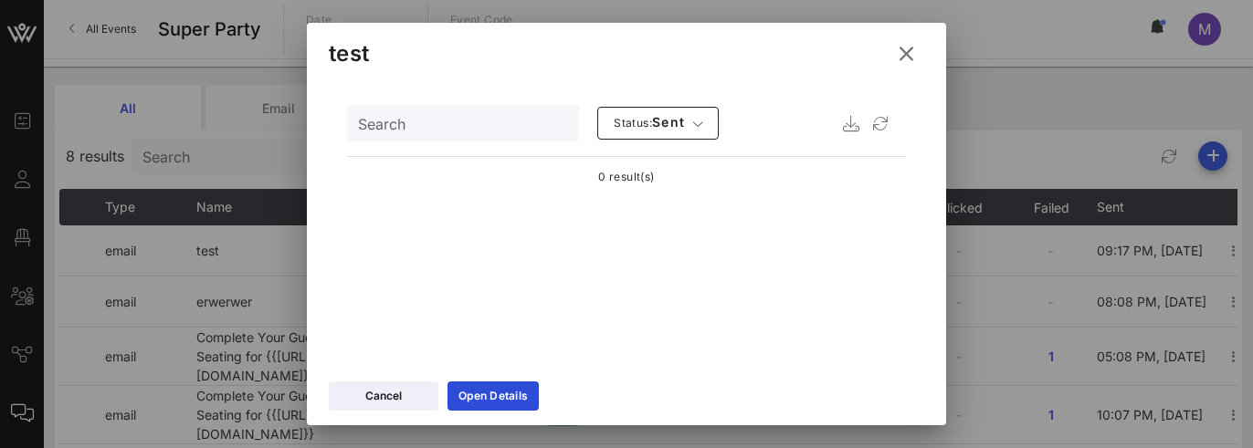
click at [1134, 90] on div at bounding box center [626, 224] width 1253 height 448
click at [917, 44] on button at bounding box center [906, 53] width 36 height 33
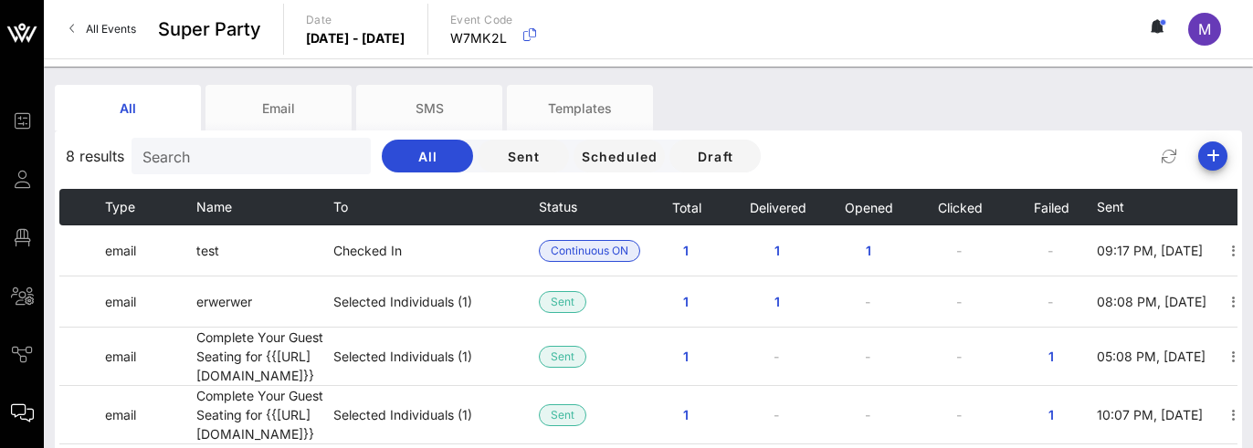
click at [1134, 100] on div "All Email SMS Templates" at bounding box center [634, 108] width 1159 height 46
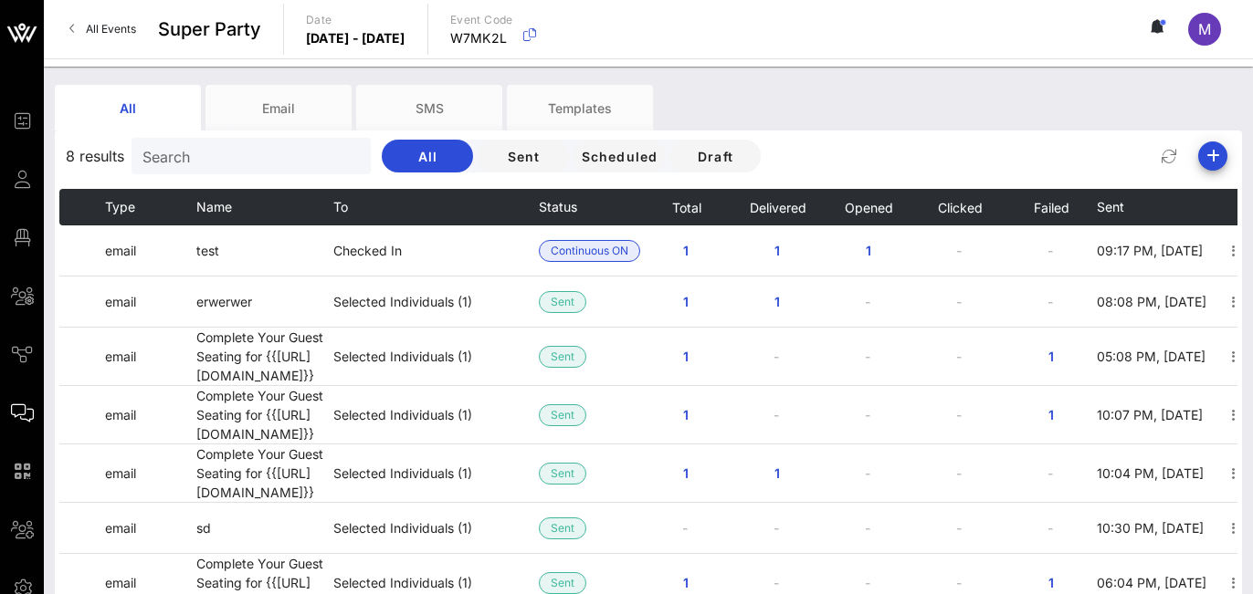
click at [773, 100] on div "All Email SMS Templates" at bounding box center [634, 108] width 1159 height 46
click at [1058, 110] on div "All Email SMS Templates" at bounding box center [634, 108] width 1159 height 46
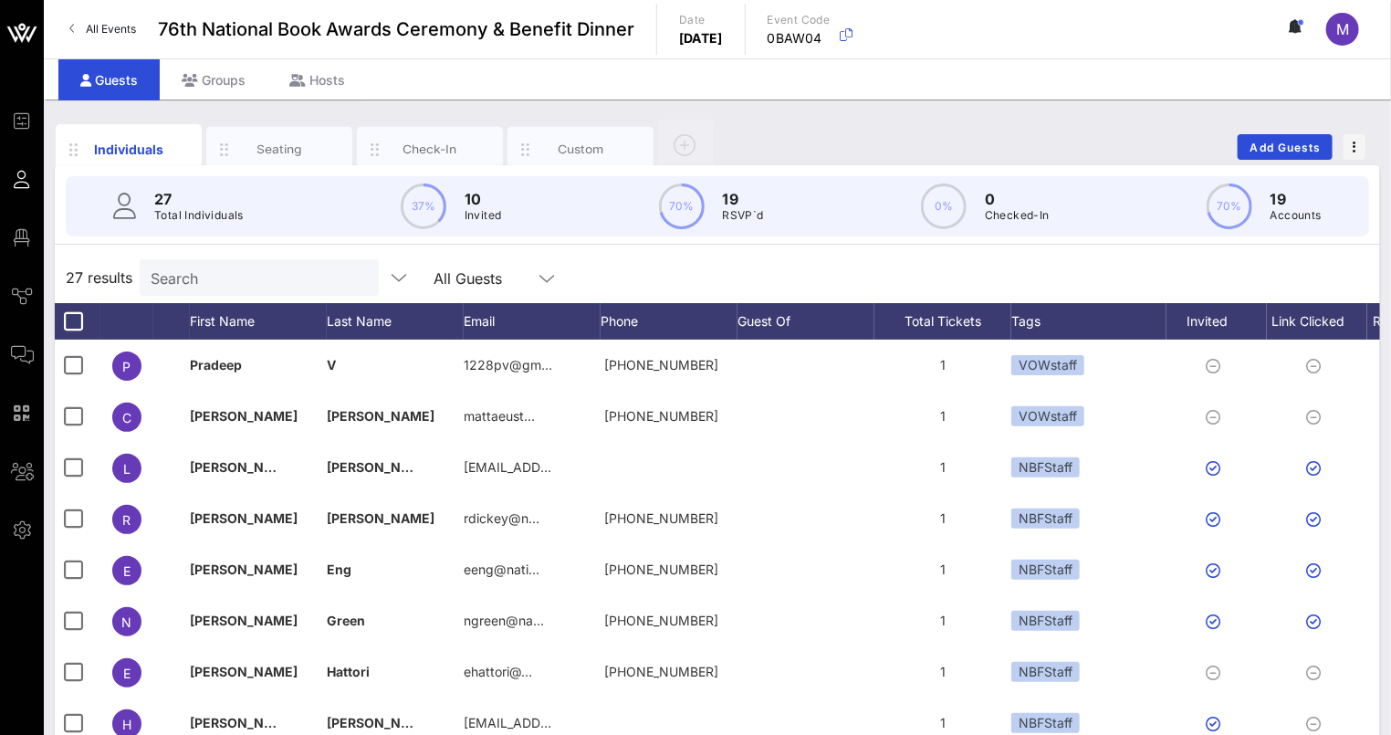
click at [140, 20] on link "All Events" at bounding box center [102, 29] width 89 height 29
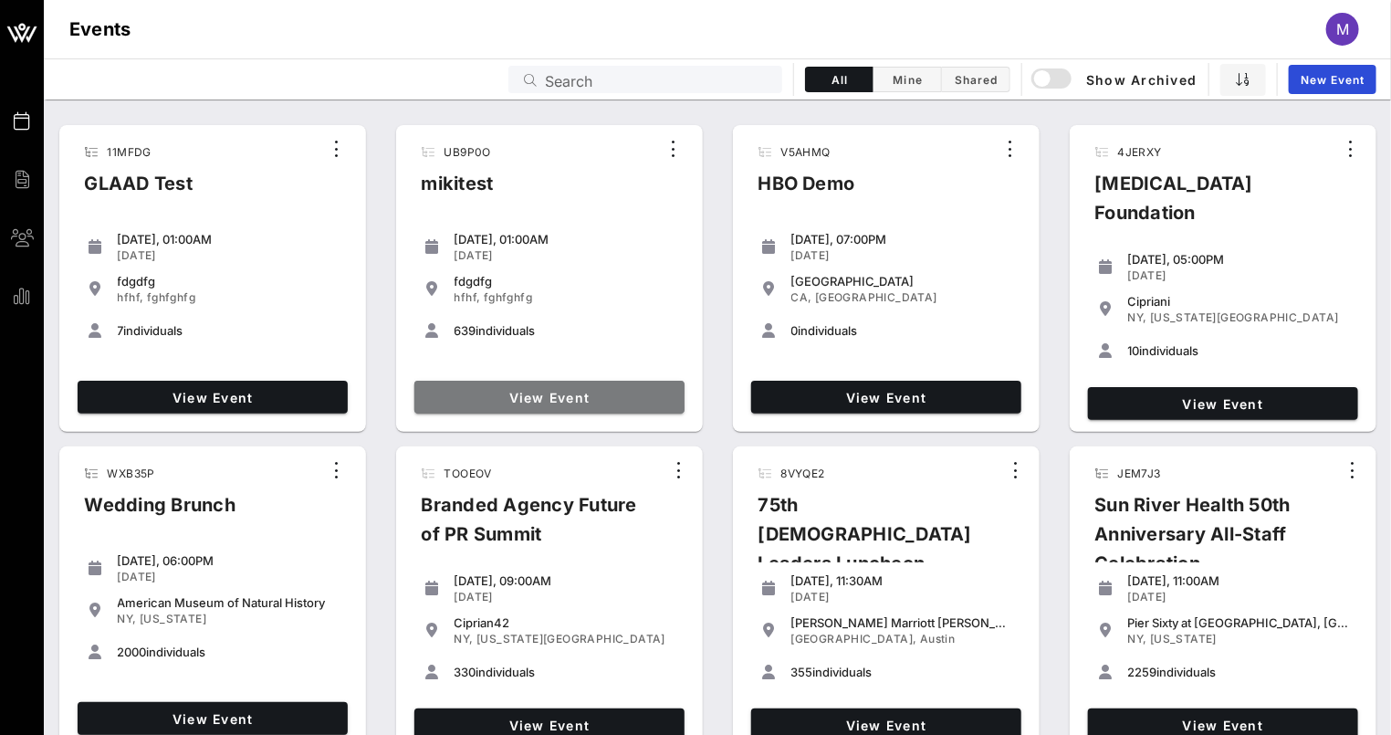
click at [581, 395] on span "View Event" at bounding box center [550, 398] width 256 height 16
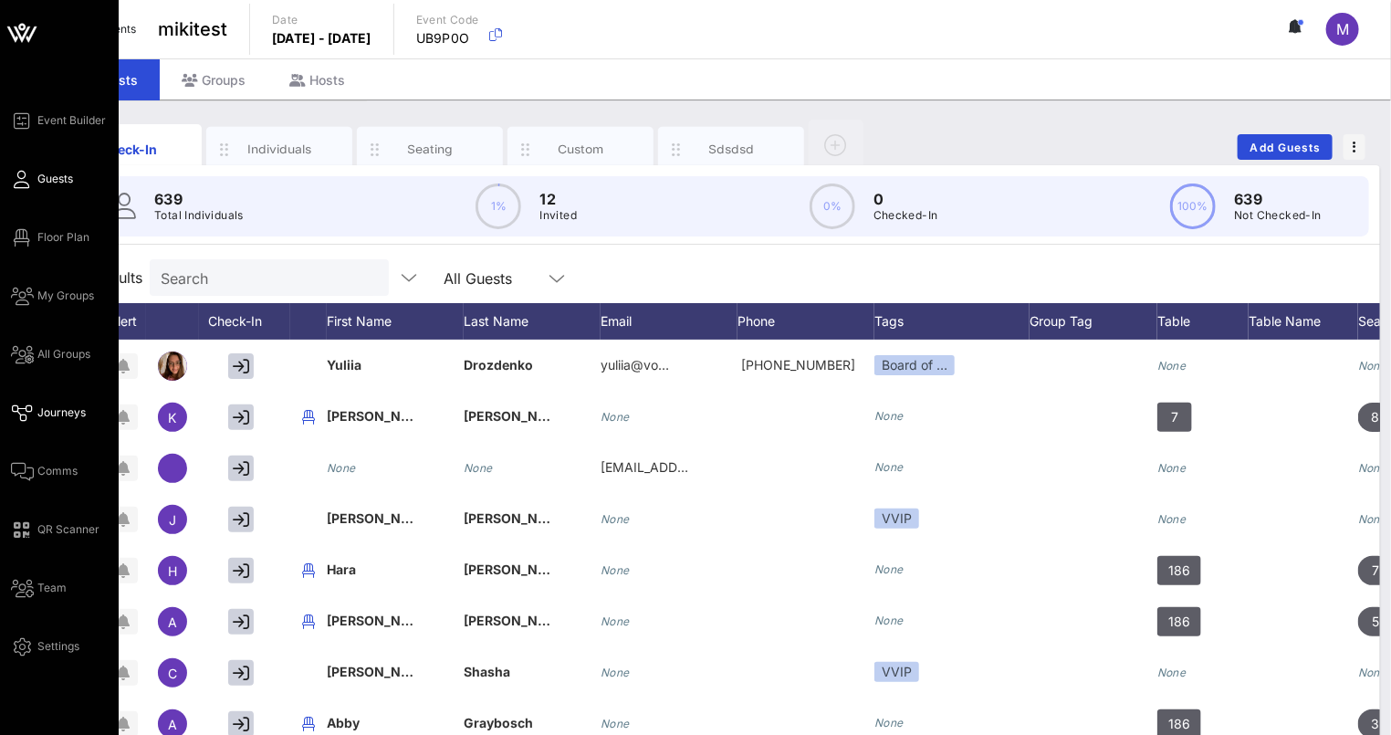
click at [48, 415] on span "Journeys" at bounding box center [61, 412] width 48 height 16
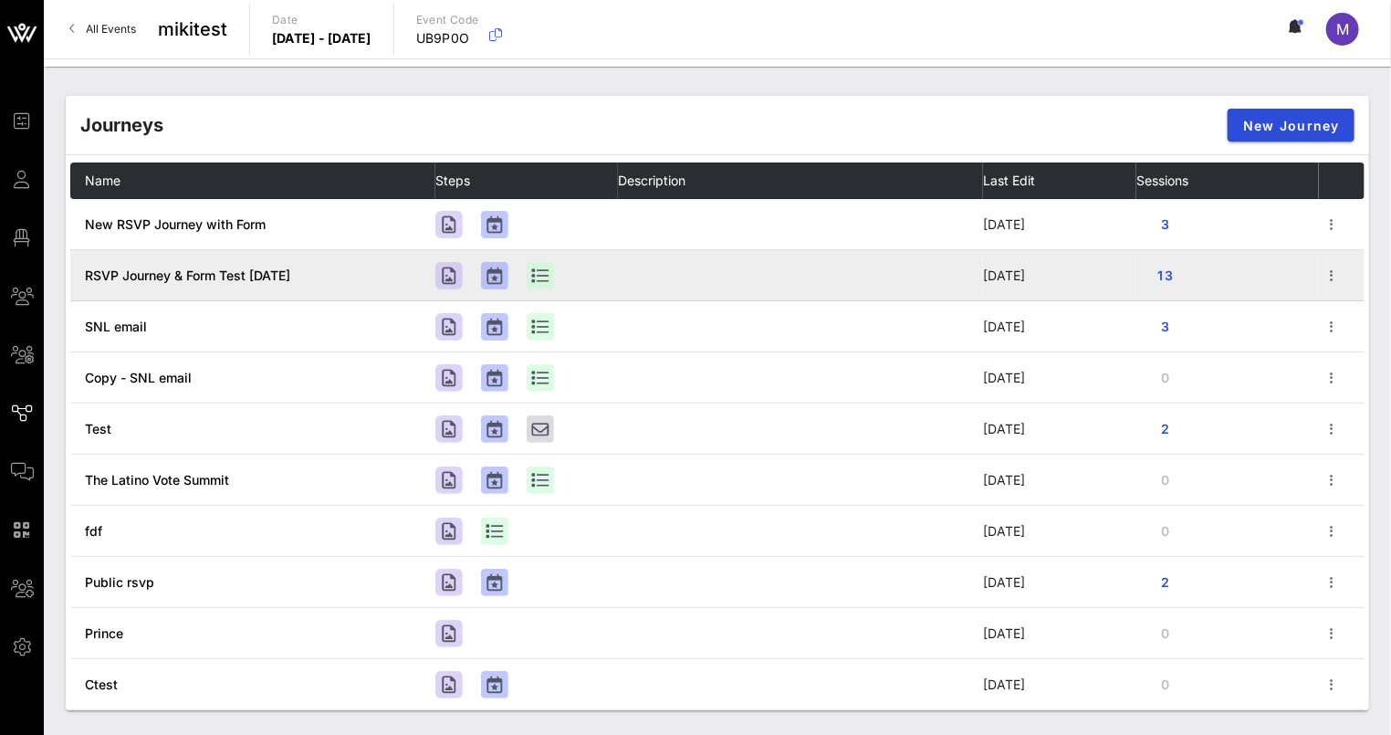
click at [219, 269] on span "RSVP Journey & Form Test Sep 9" at bounding box center [187, 275] width 205 height 16
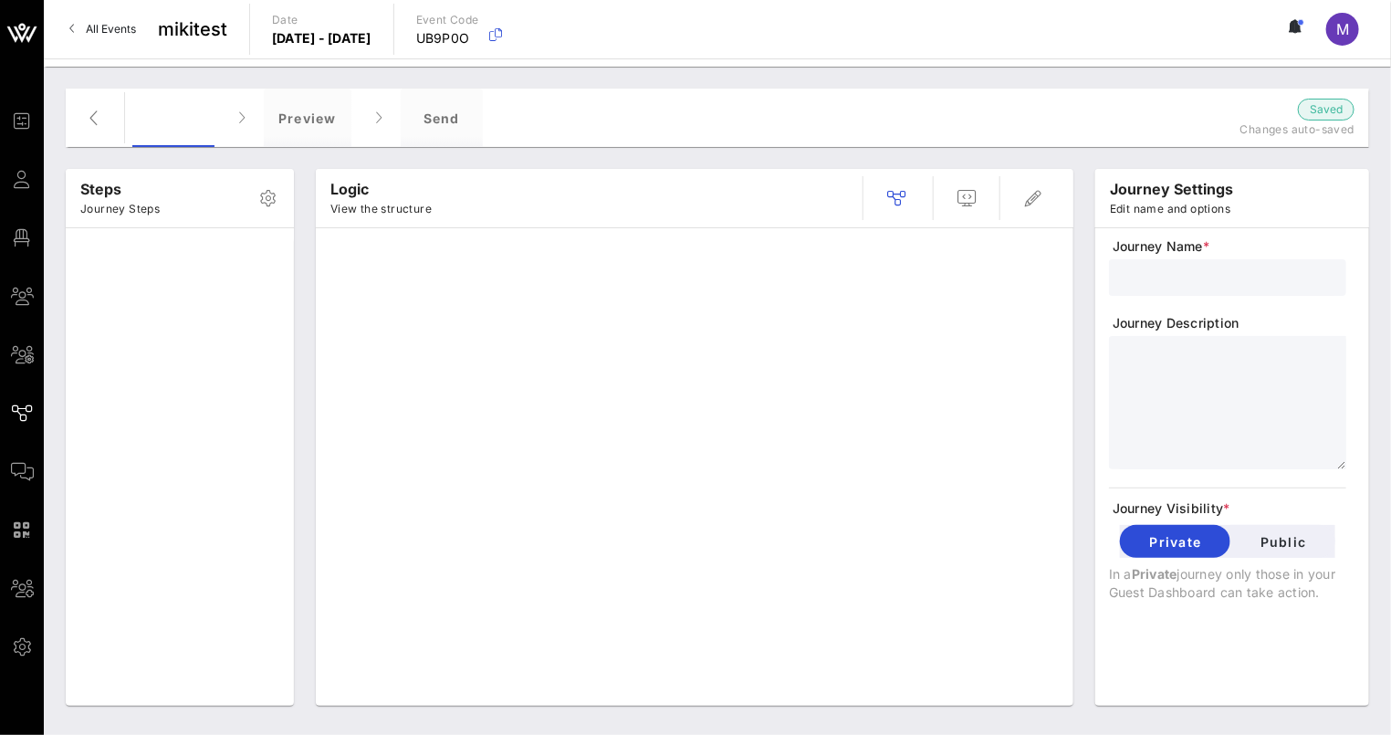
type input "RSVP Journey & Form Test Sep 9"
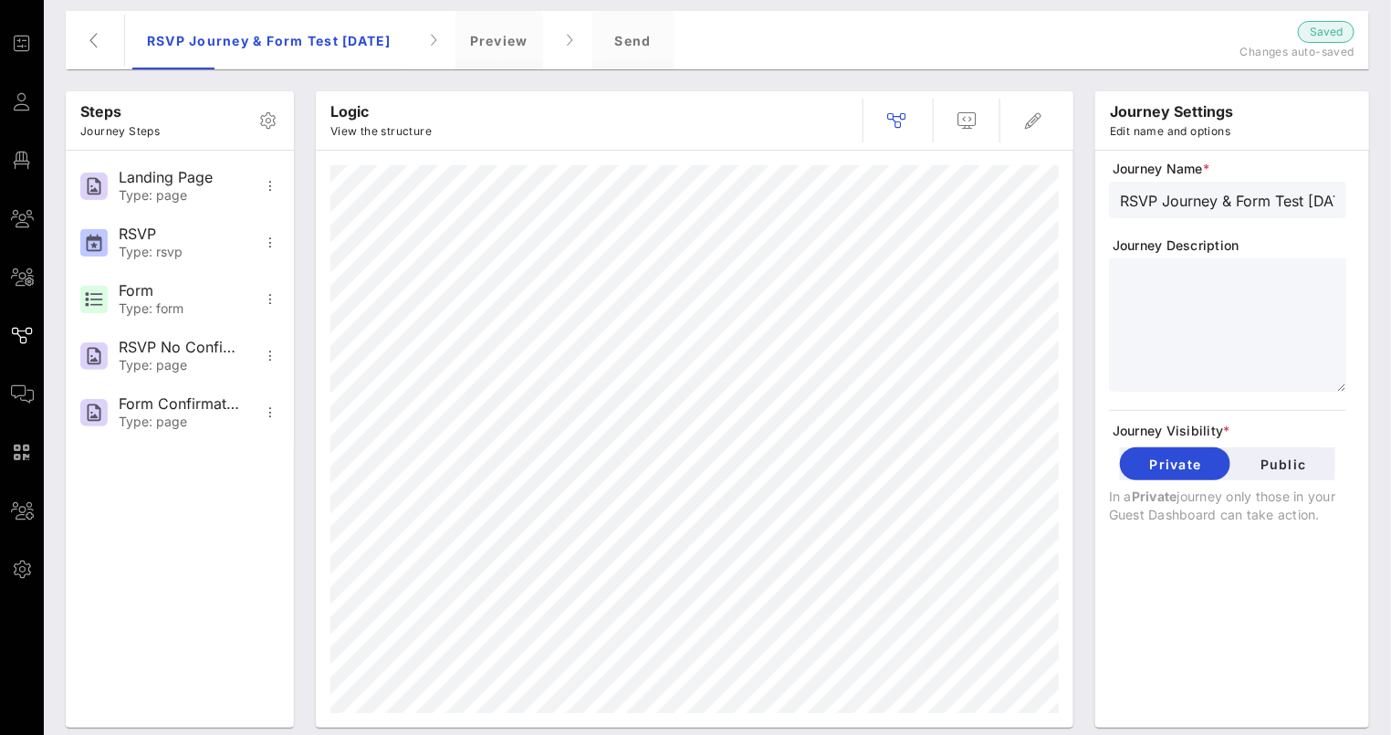
scroll to position [98, 0]
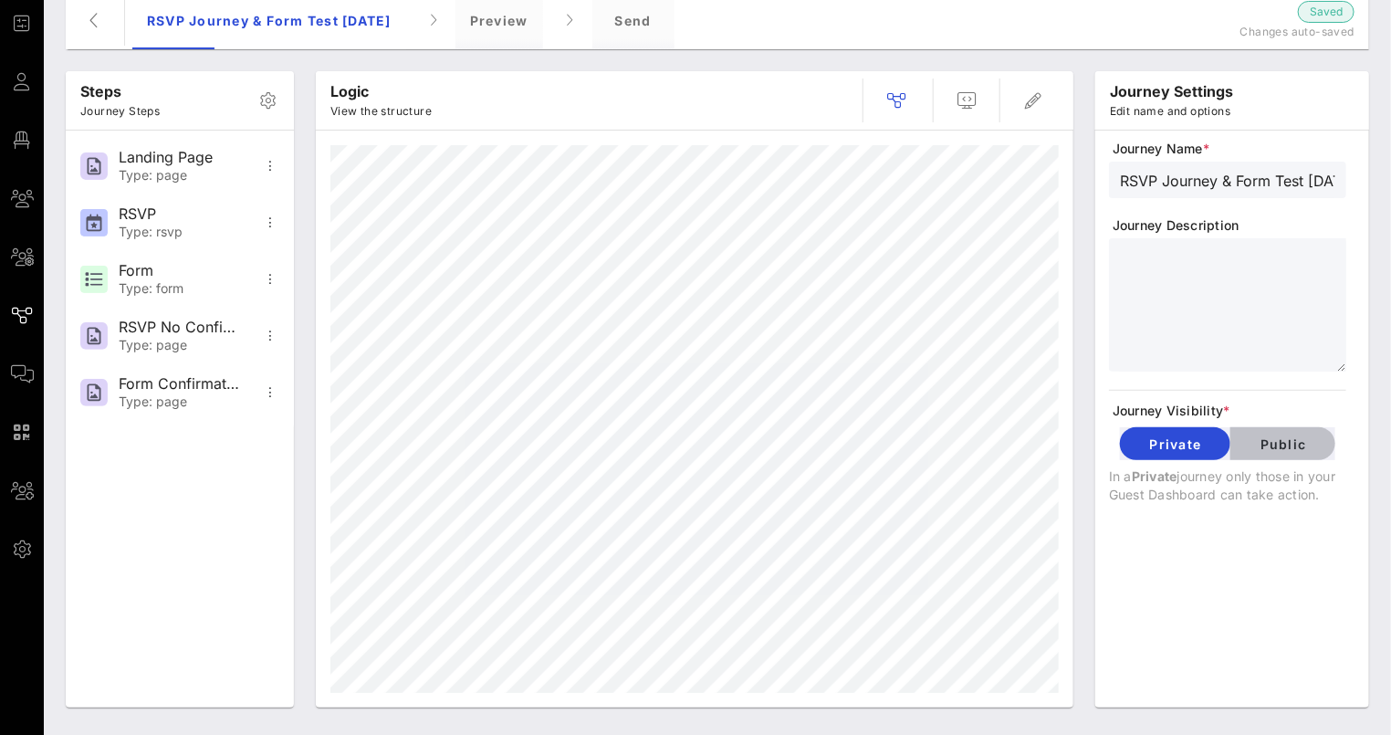
click at [1329, 446] on button "Public" at bounding box center [1283, 443] width 105 height 33
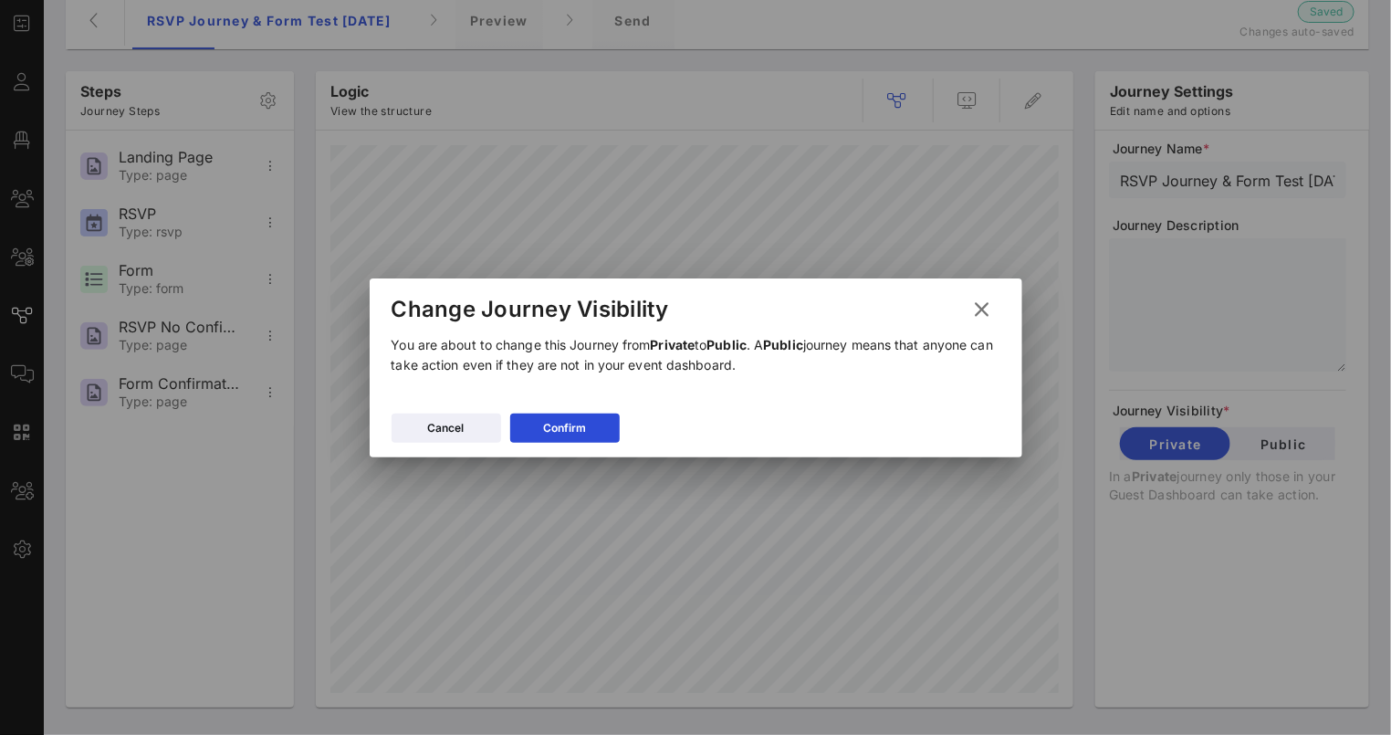
click at [601, 411] on div "Cancel Confirm" at bounding box center [696, 430] width 653 height 53
click at [594, 418] on button "Confirm" at bounding box center [565, 428] width 110 height 29
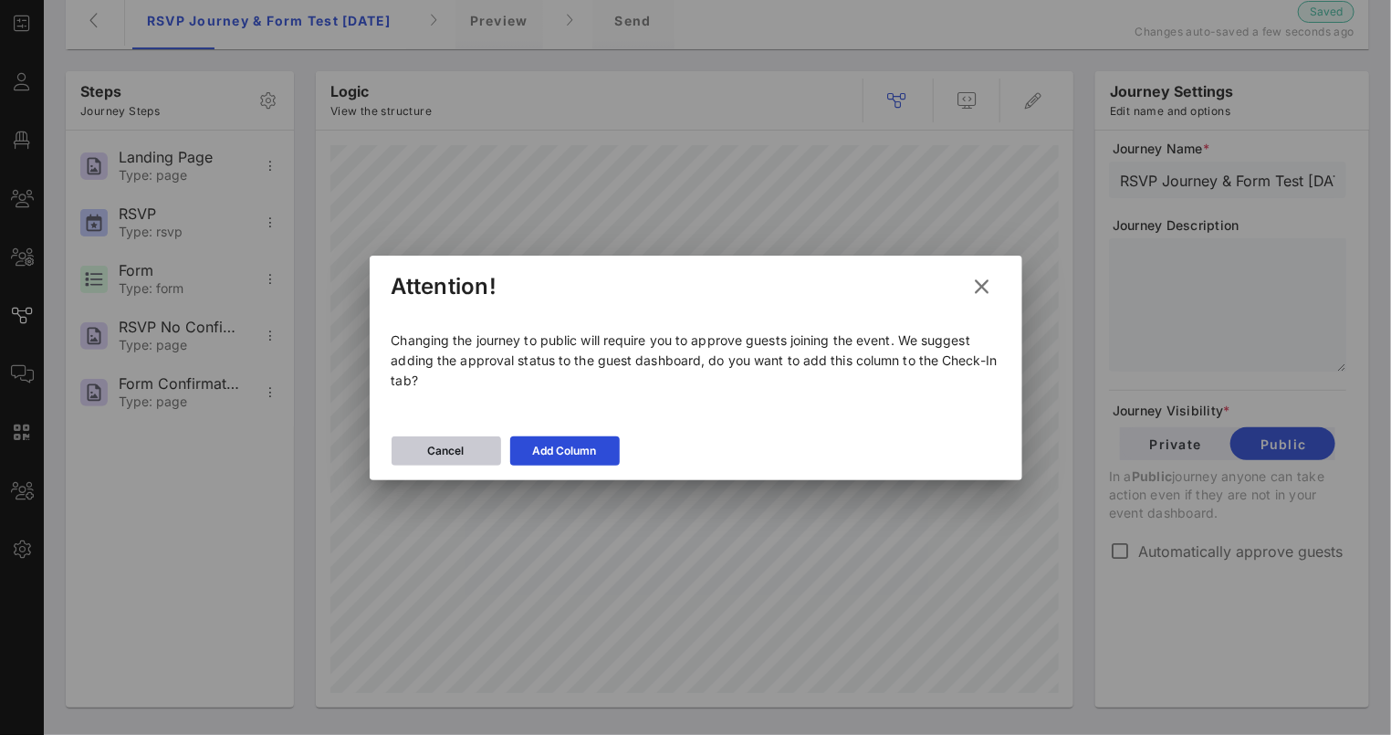
click at [446, 442] on div "Cancel" at bounding box center [446, 451] width 37 height 18
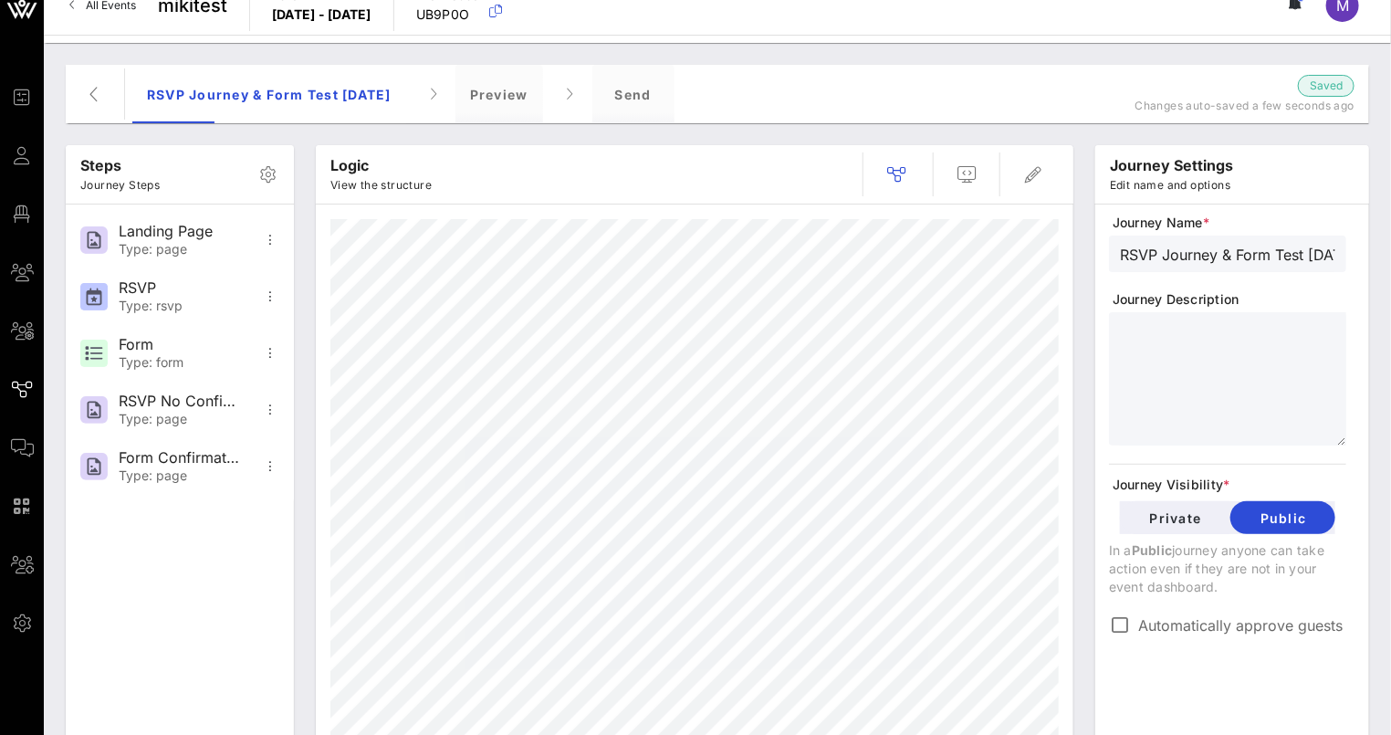
scroll to position [0, 0]
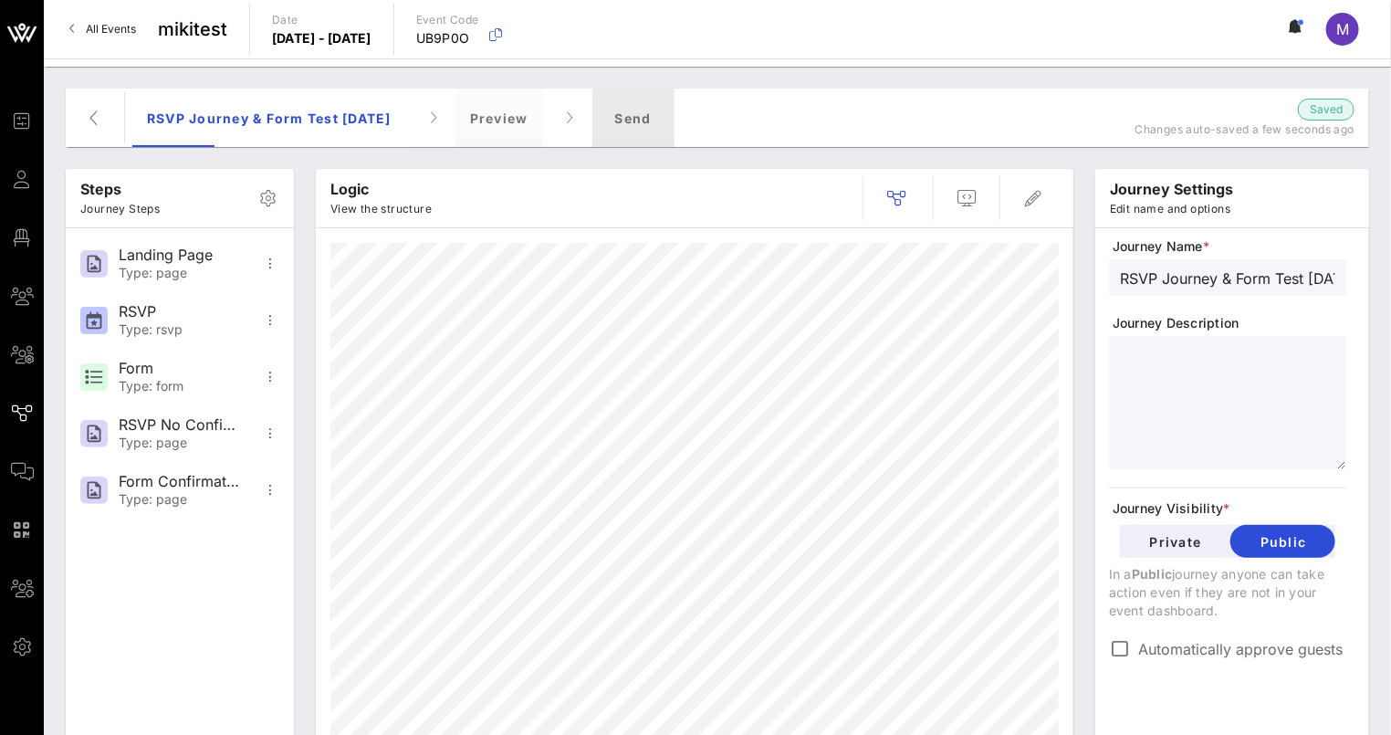
click at [645, 122] on div "Send" at bounding box center [633, 118] width 82 height 58
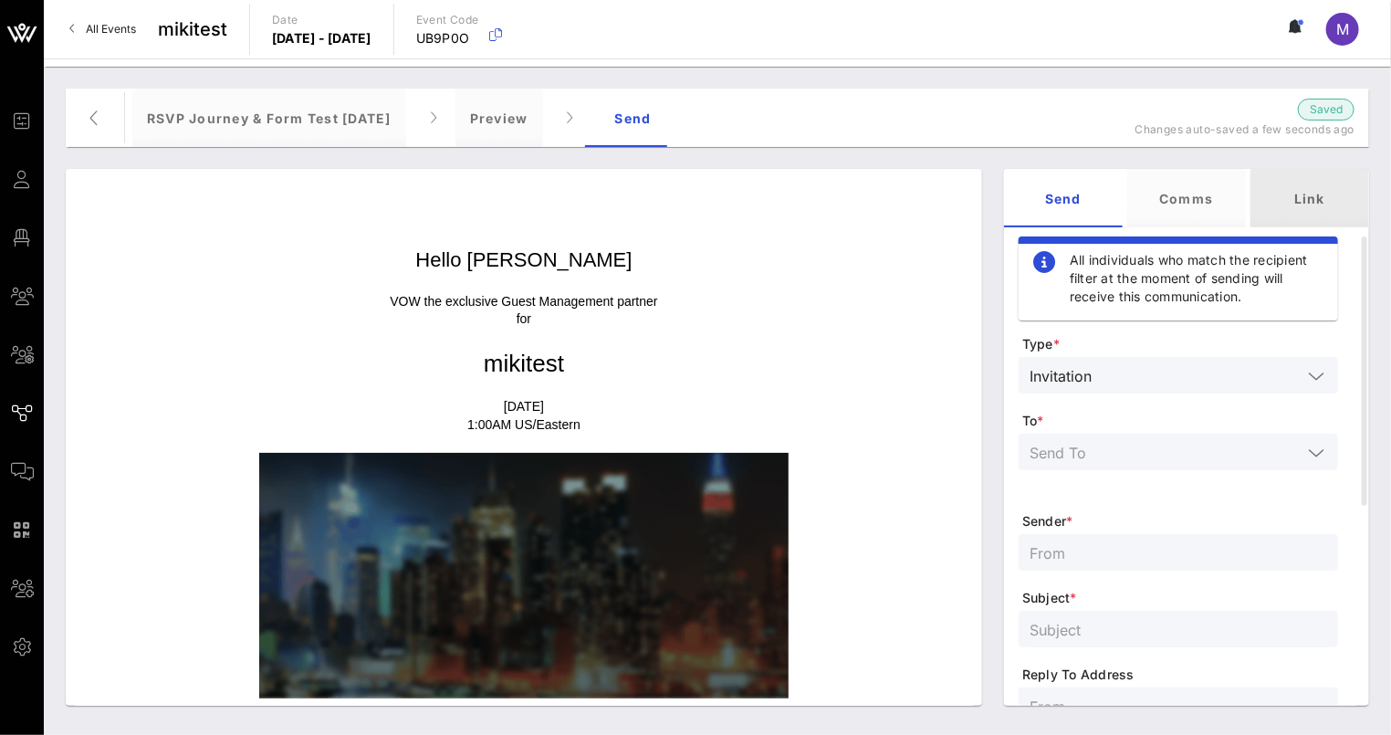
click at [1319, 205] on div "Link" at bounding box center [1310, 198] width 119 height 58
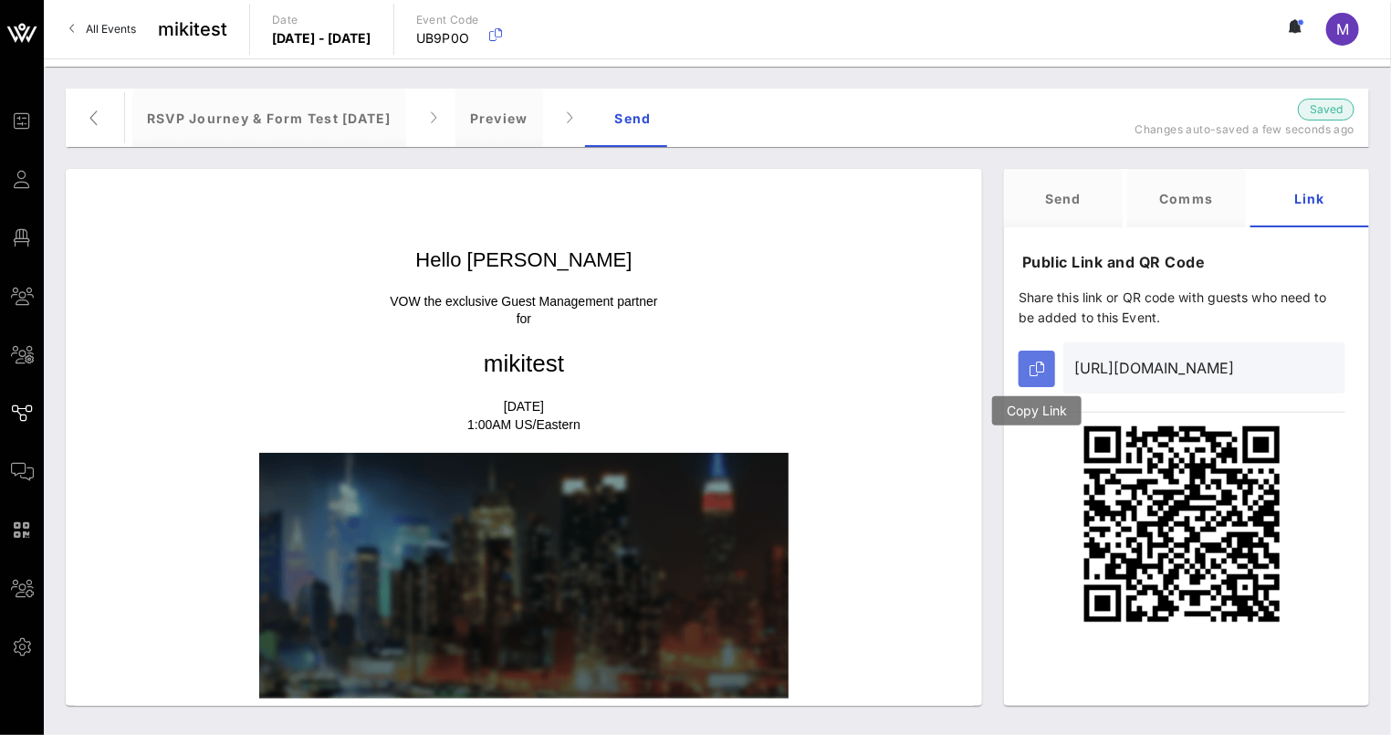
click at [1030, 358] on button "button" at bounding box center [1037, 369] width 37 height 37
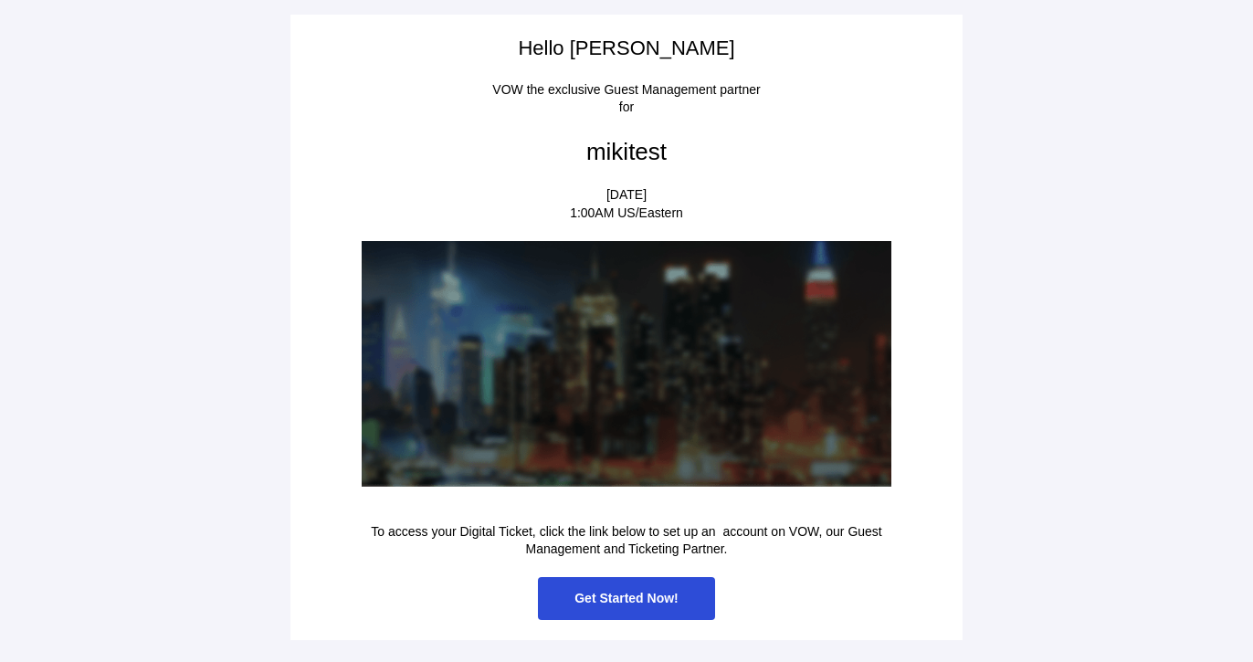
click at [610, 606] on span "Get Started Now!" at bounding box center [626, 598] width 177 height 43
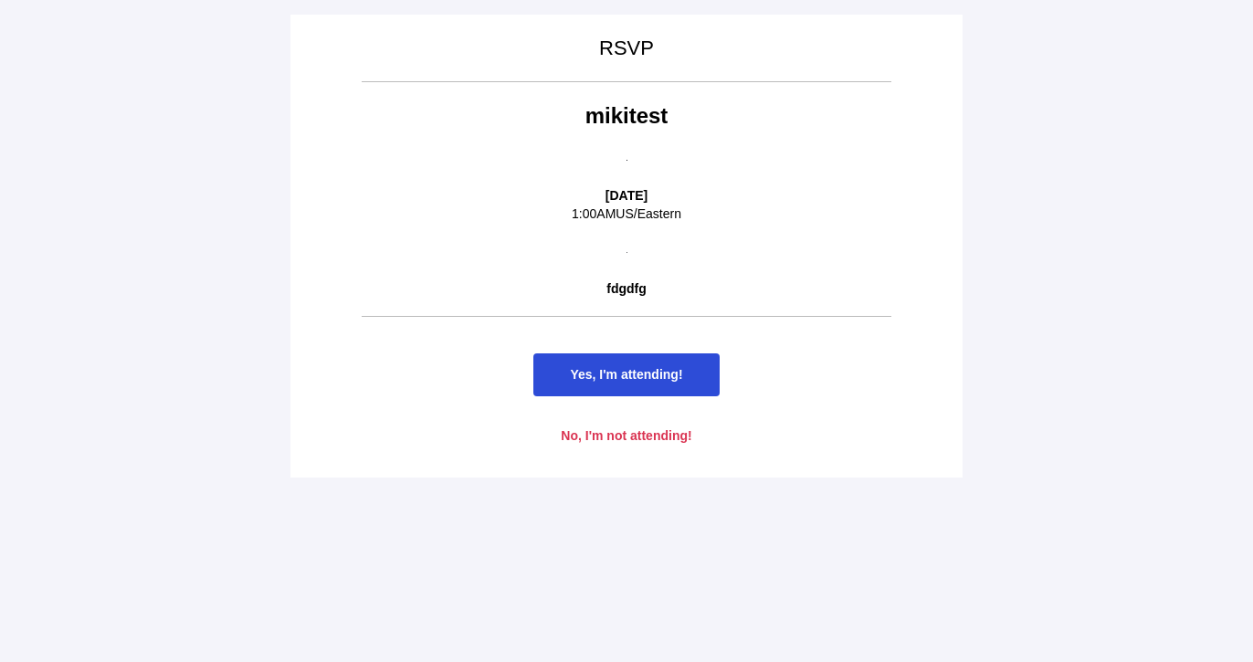
click at [656, 442] on span "No, I'm not attending!" at bounding box center [626, 435] width 131 height 15
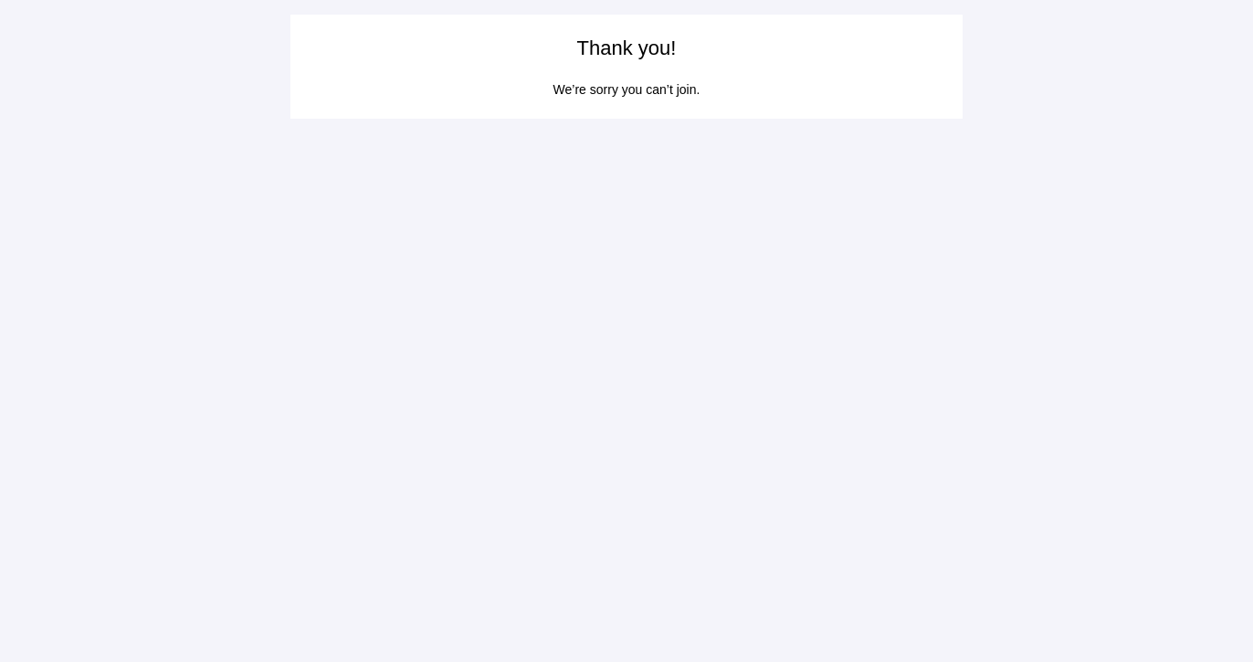
click at [1044, 237] on main "Thank you! We’re sorry you can’t join." at bounding box center [626, 331] width 1253 height 662
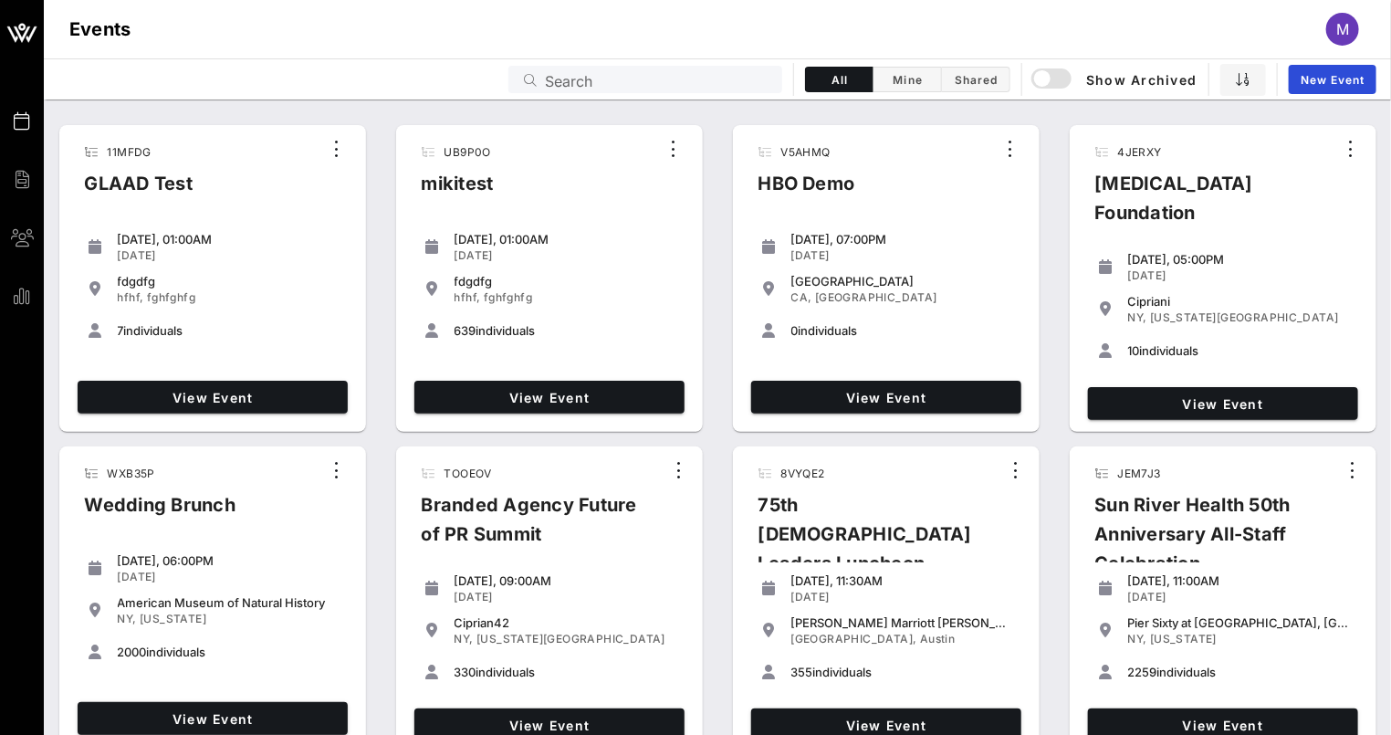
click at [563, 106] on div "11MFDG GLAAD Test Tuesday, 01:00AM Jul 04, 2023 fdgdfg hfhf, fghfghfg 7 individ…" at bounding box center [717, 641] width 1347 height 1082
click at [575, 85] on input "Search" at bounding box center [658, 80] width 226 height 24
paste input "2DE1YH"
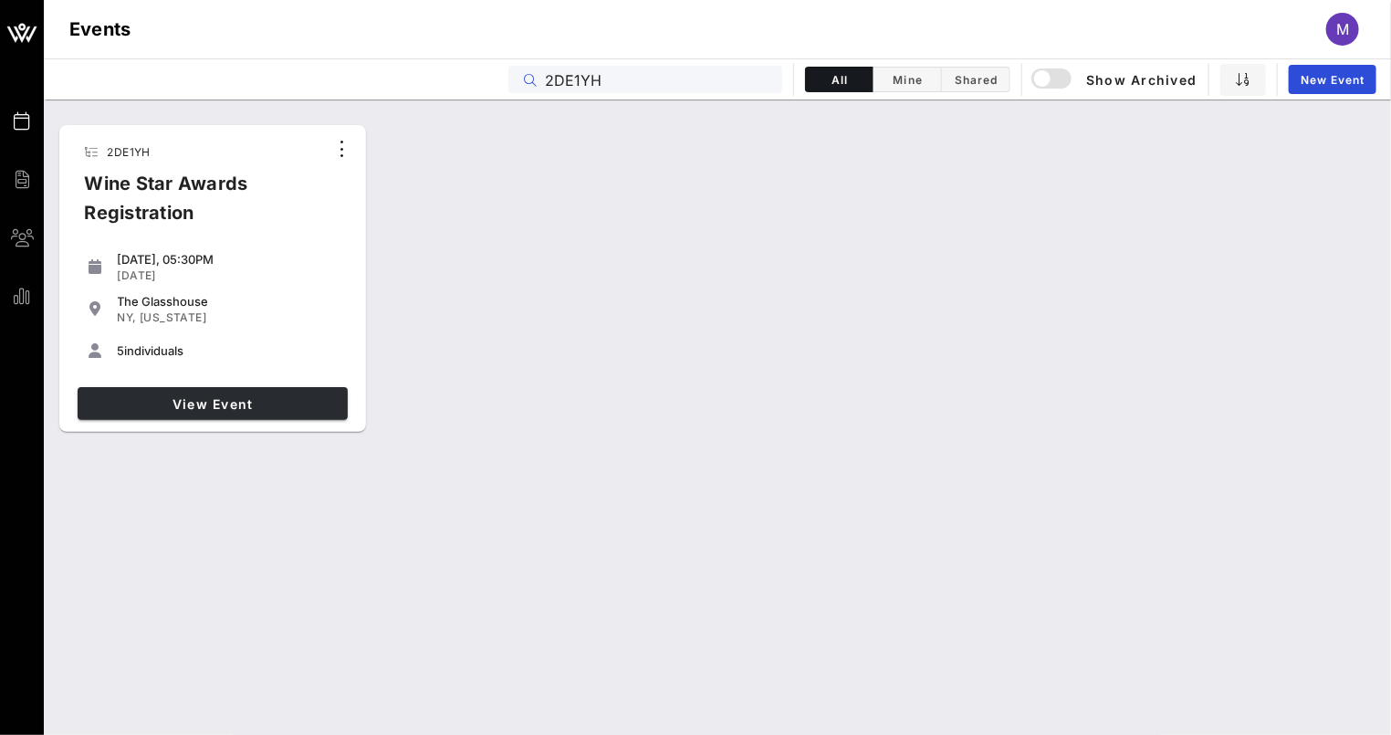
type input "2DE1YH"
click at [278, 387] on link "View Event" at bounding box center [213, 403] width 270 height 33
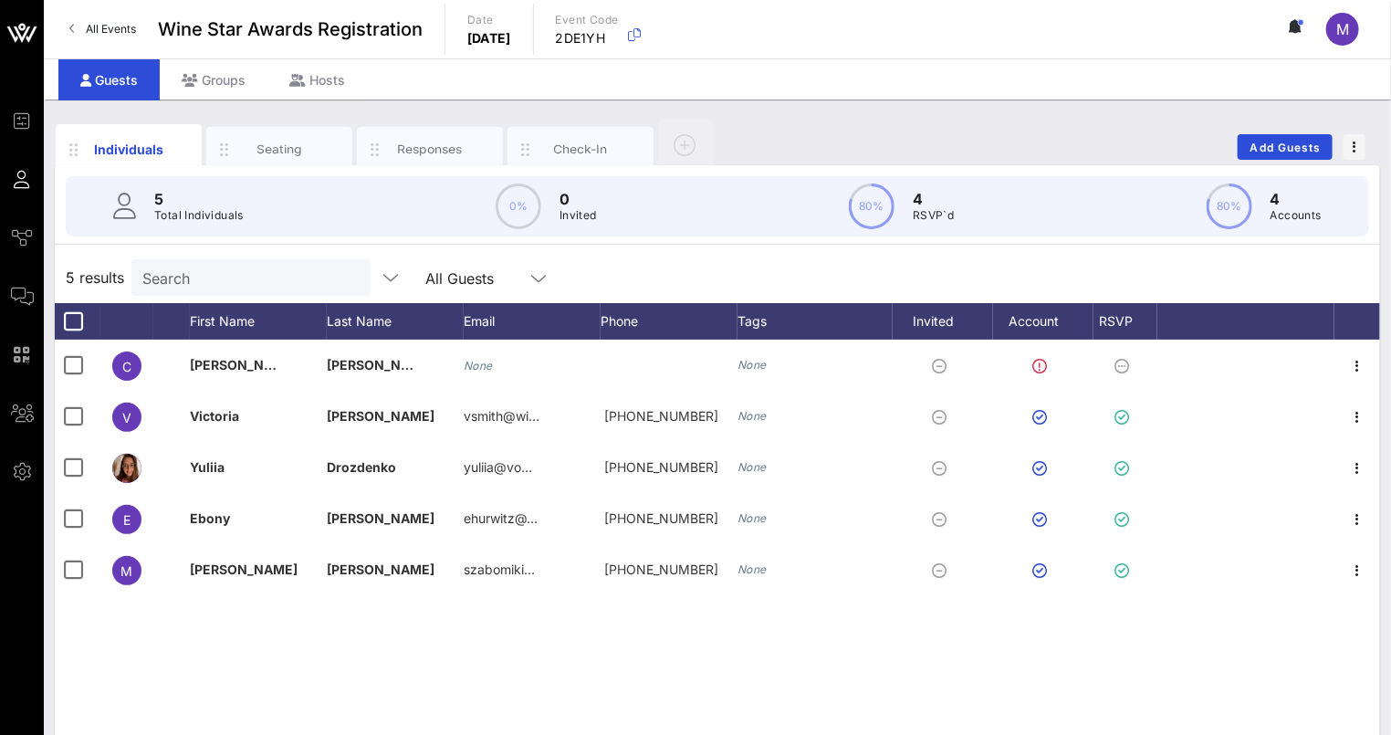
click at [1138, 249] on div "5 Total Individuals 0% 0 Invited 80% 4 RSVP`d 80% 4 Accounts 5 results Search A…" at bounding box center [718, 526] width 1326 height 722
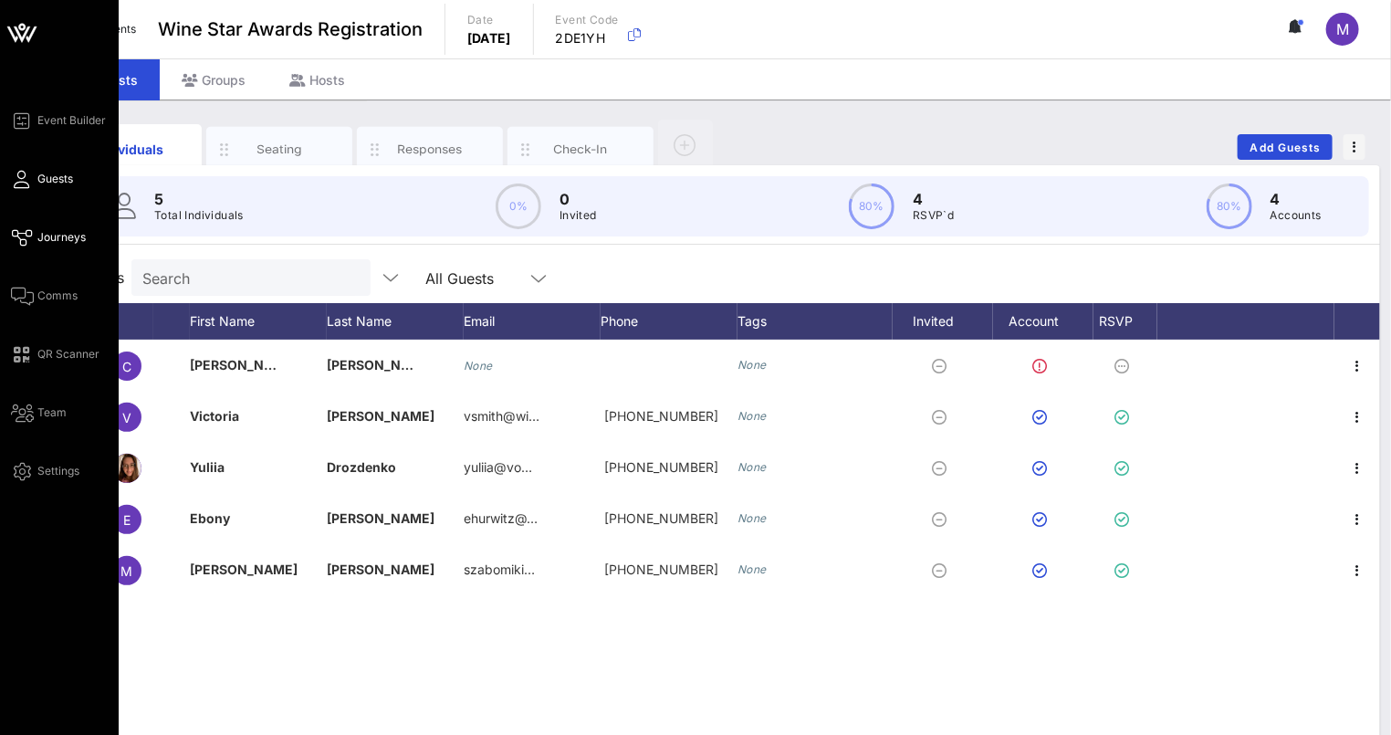
click at [69, 233] on span "Journeys" at bounding box center [61, 237] width 48 height 16
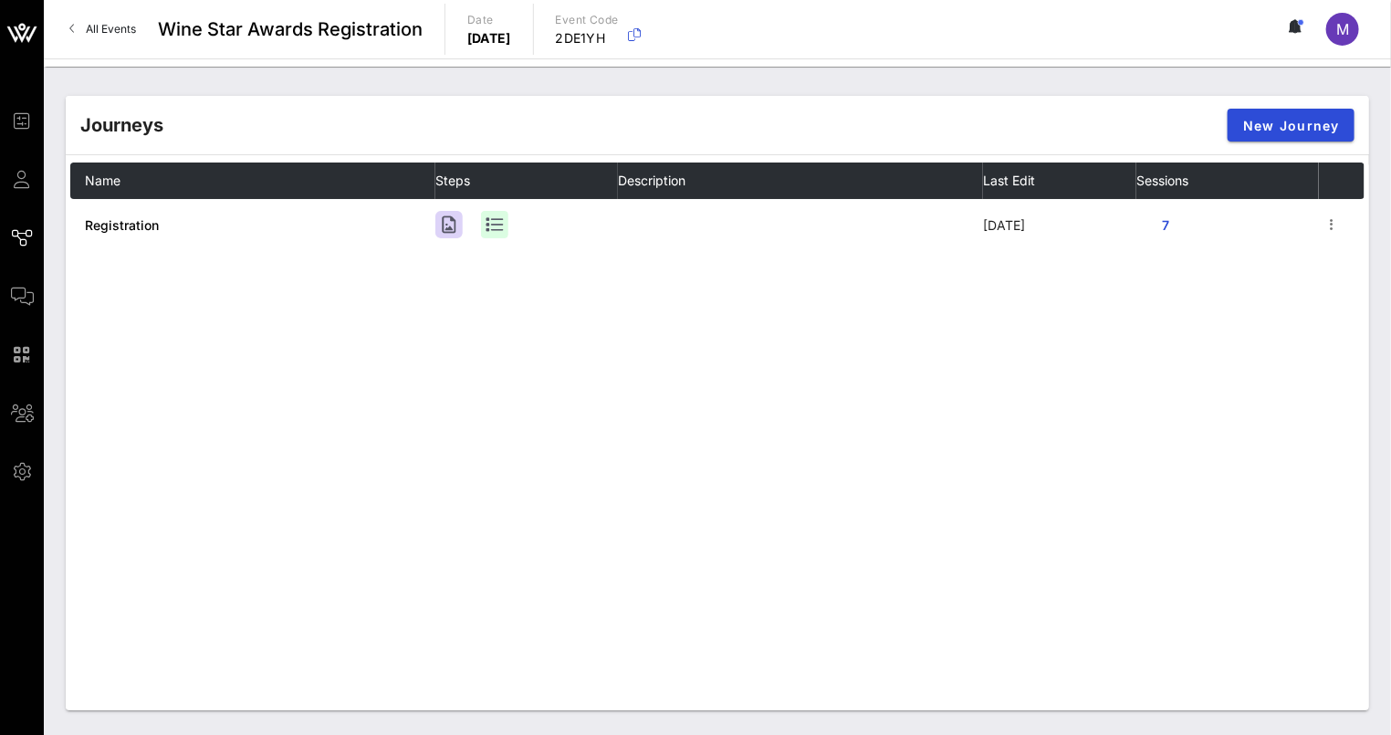
click at [337, 330] on div "Name Steps Description Last Edit Sessions Registration 3 days ago 7" at bounding box center [717, 437] width 1295 height 548
click at [1284, 431] on div "Name Steps Description Last Edit Sessions Registration 3 days ago 7" at bounding box center [717, 437] width 1295 height 548
click at [1298, 483] on div "Name Steps Description Last Edit Sessions Registration 3 days ago 7" at bounding box center [717, 437] width 1295 height 548
click at [1239, 459] on div "Name Steps Description Last Edit Sessions Registration 3 days ago 7" at bounding box center [717, 437] width 1295 height 548
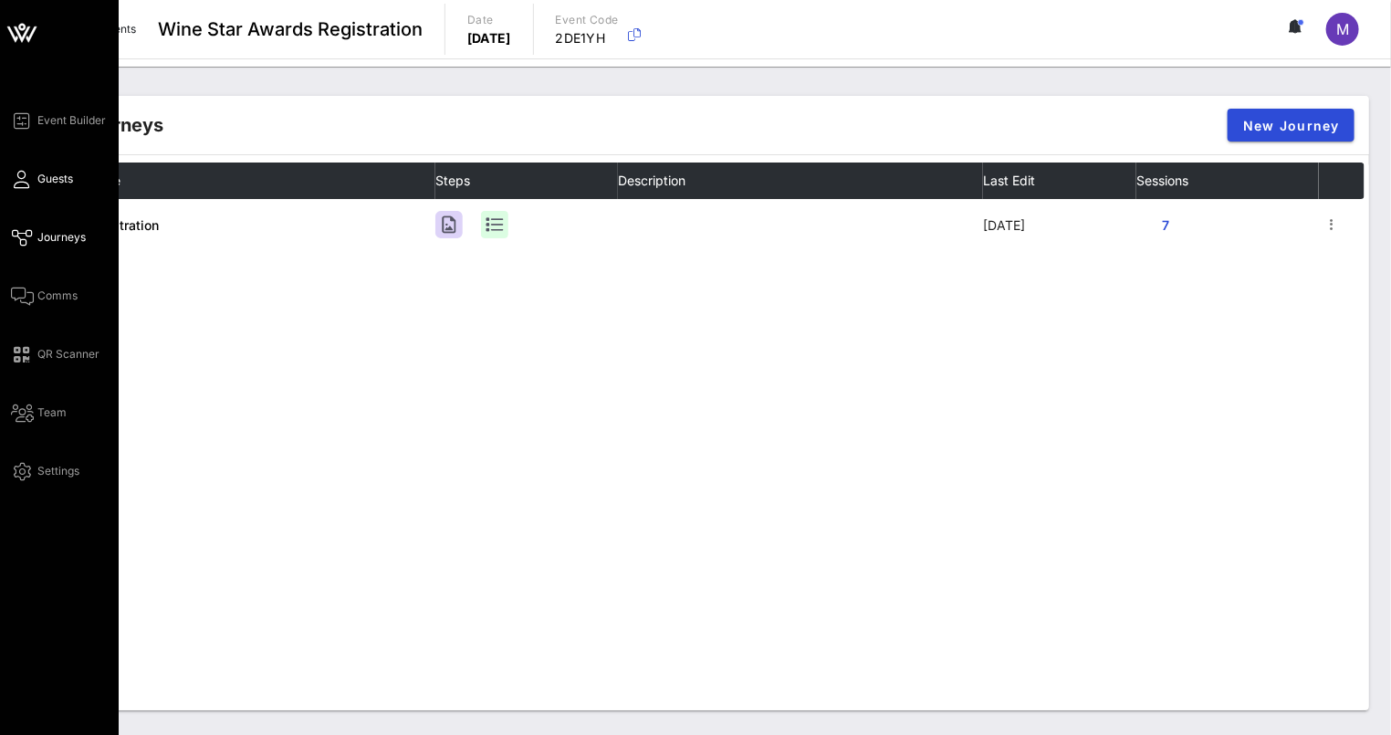
click at [30, 187] on link "Guests" at bounding box center [42, 179] width 62 height 22
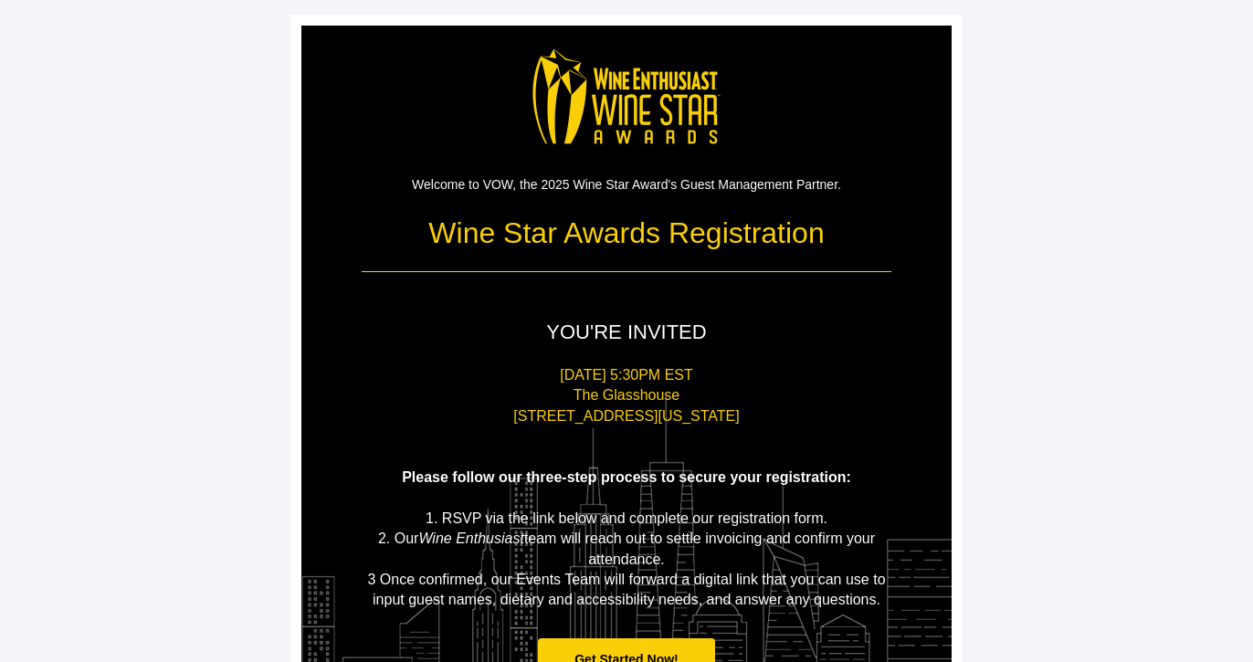
scroll to position [80, 0]
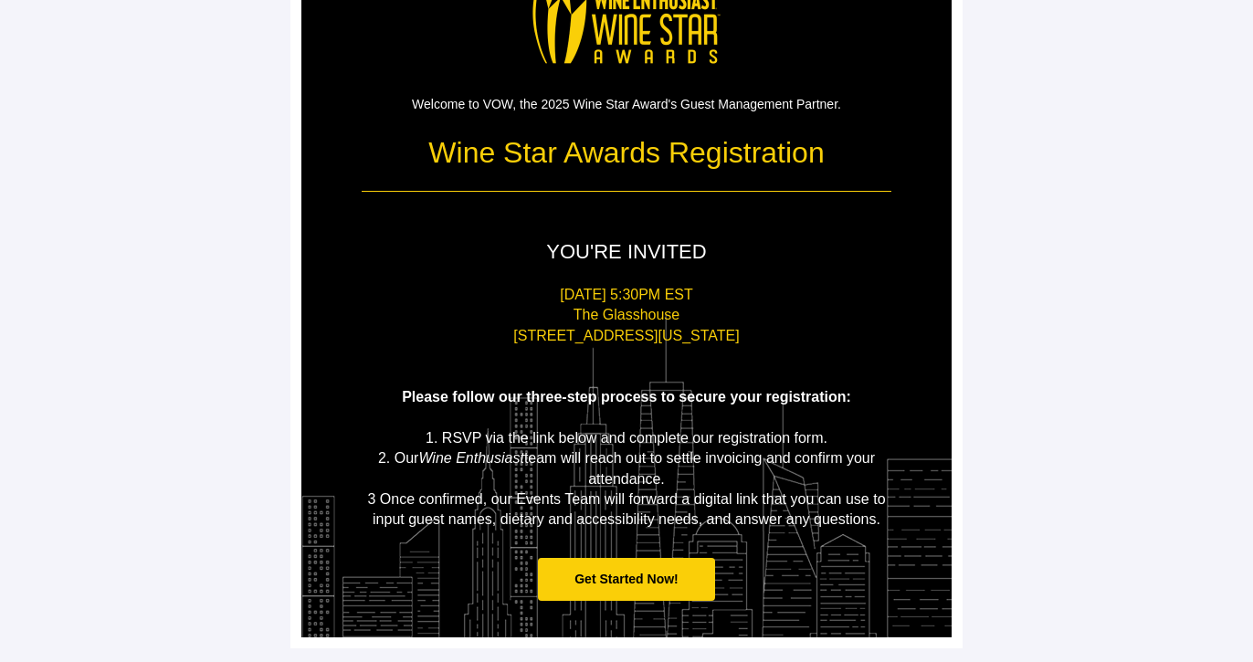
click at [1011, 122] on main "Welcome to VOW, the 2025 Wine Star Award's Guest Management Partner. Wine Star …" at bounding box center [626, 291] width 1253 height 743
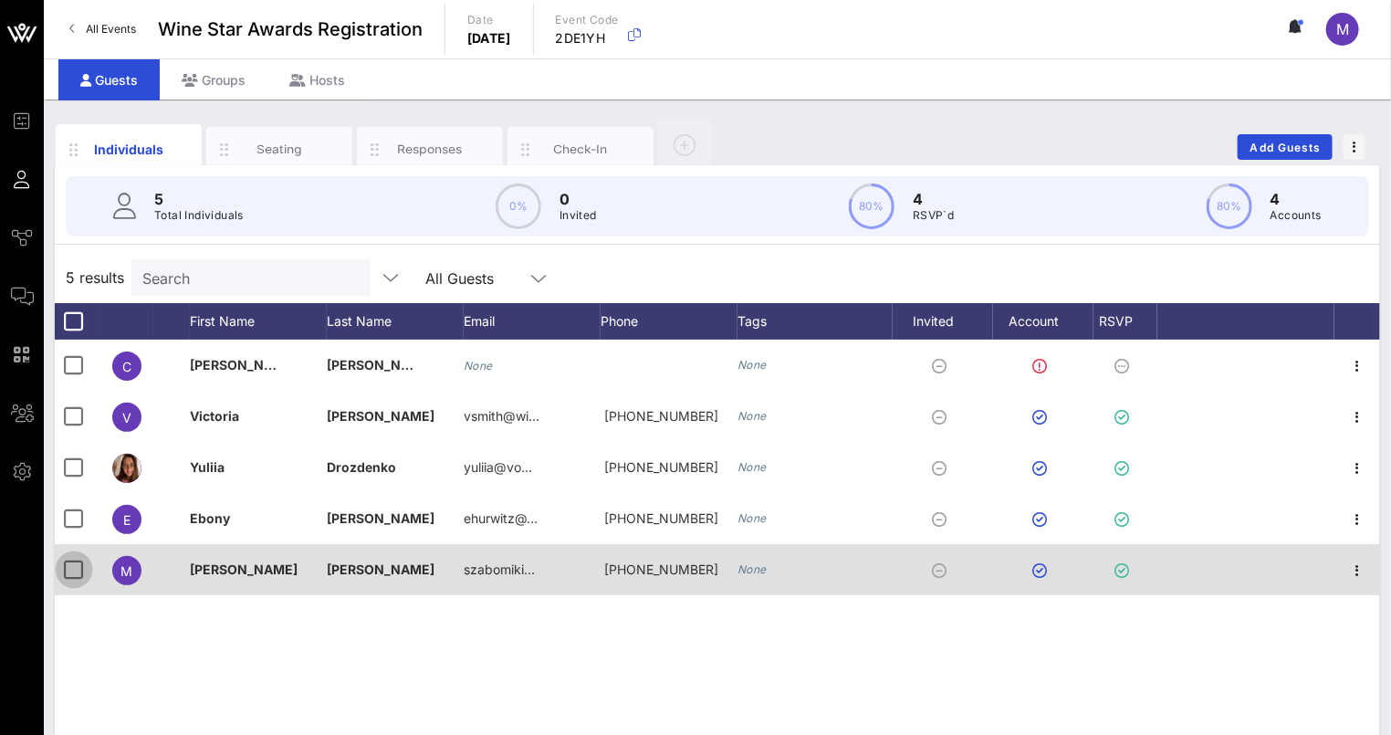
click at [79, 571] on div at bounding box center [73, 569] width 31 height 31
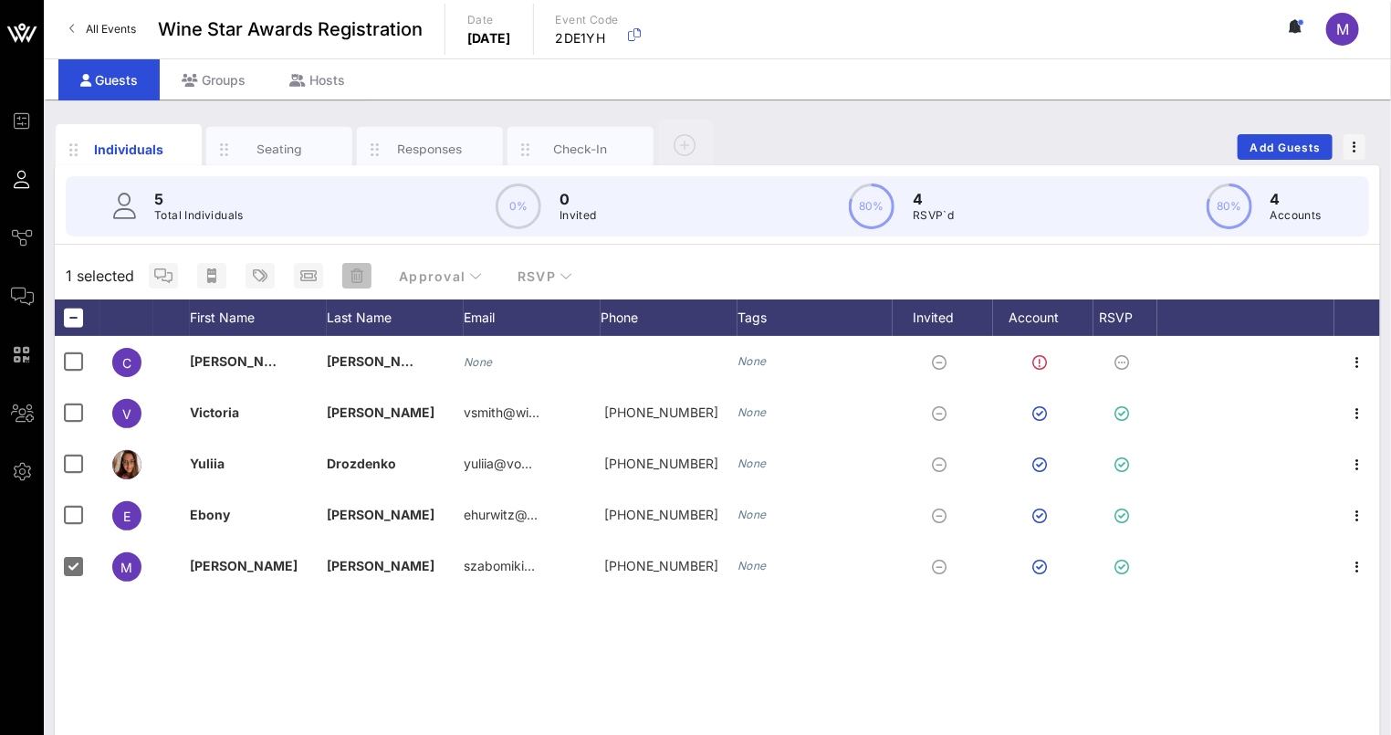
click at [358, 268] on icon "button" at bounding box center [357, 275] width 13 height 15
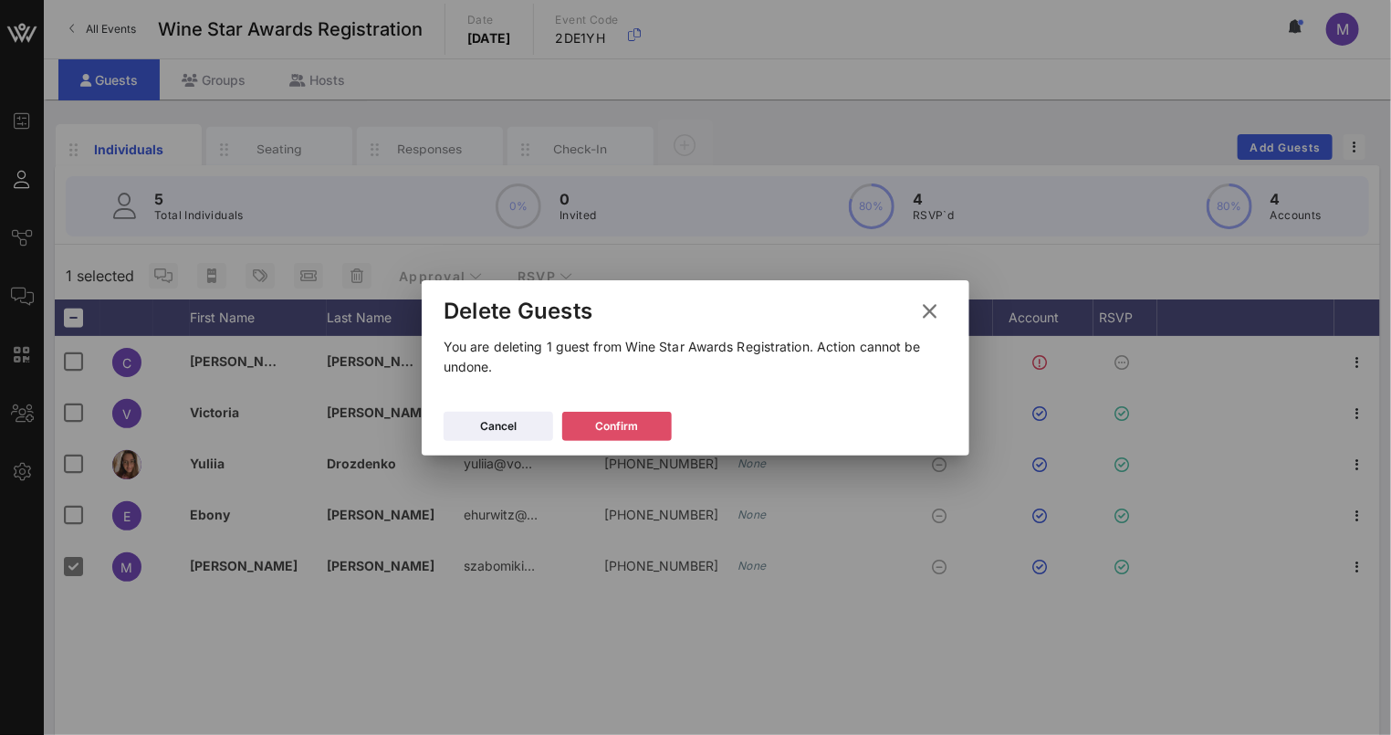
click at [635, 424] on div "Confirm" at bounding box center [617, 426] width 43 height 18
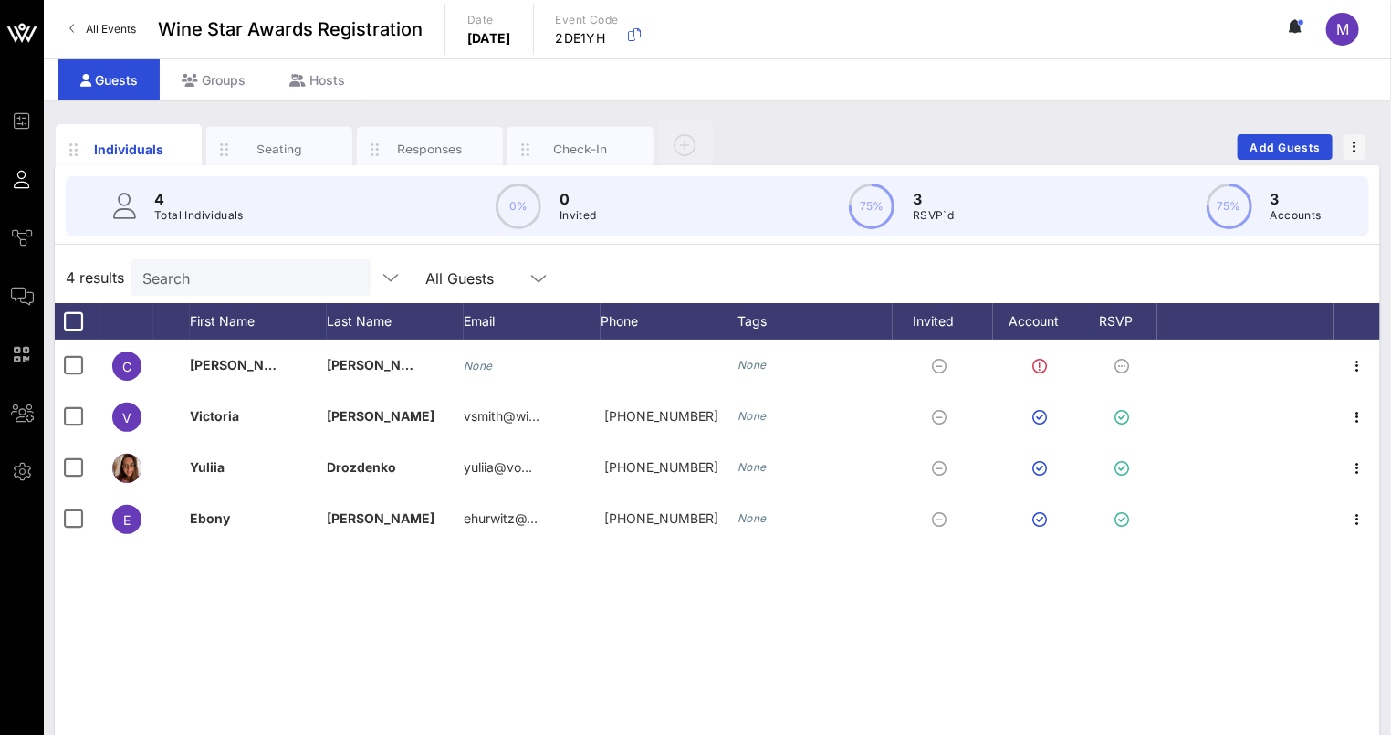
click at [1104, 100] on div "Individuals Seating Responses Check-In Add Guests 4 Total Individuals 0% 0 Invi…" at bounding box center [717, 503] width 1347 height 806
click at [1100, 110] on div "Individuals Seating Responses Check-In Add Guests 4 Total Individuals 0% 0 Invi…" at bounding box center [717, 503] width 1347 height 806
